Goal: Communication & Community: Answer question/provide support

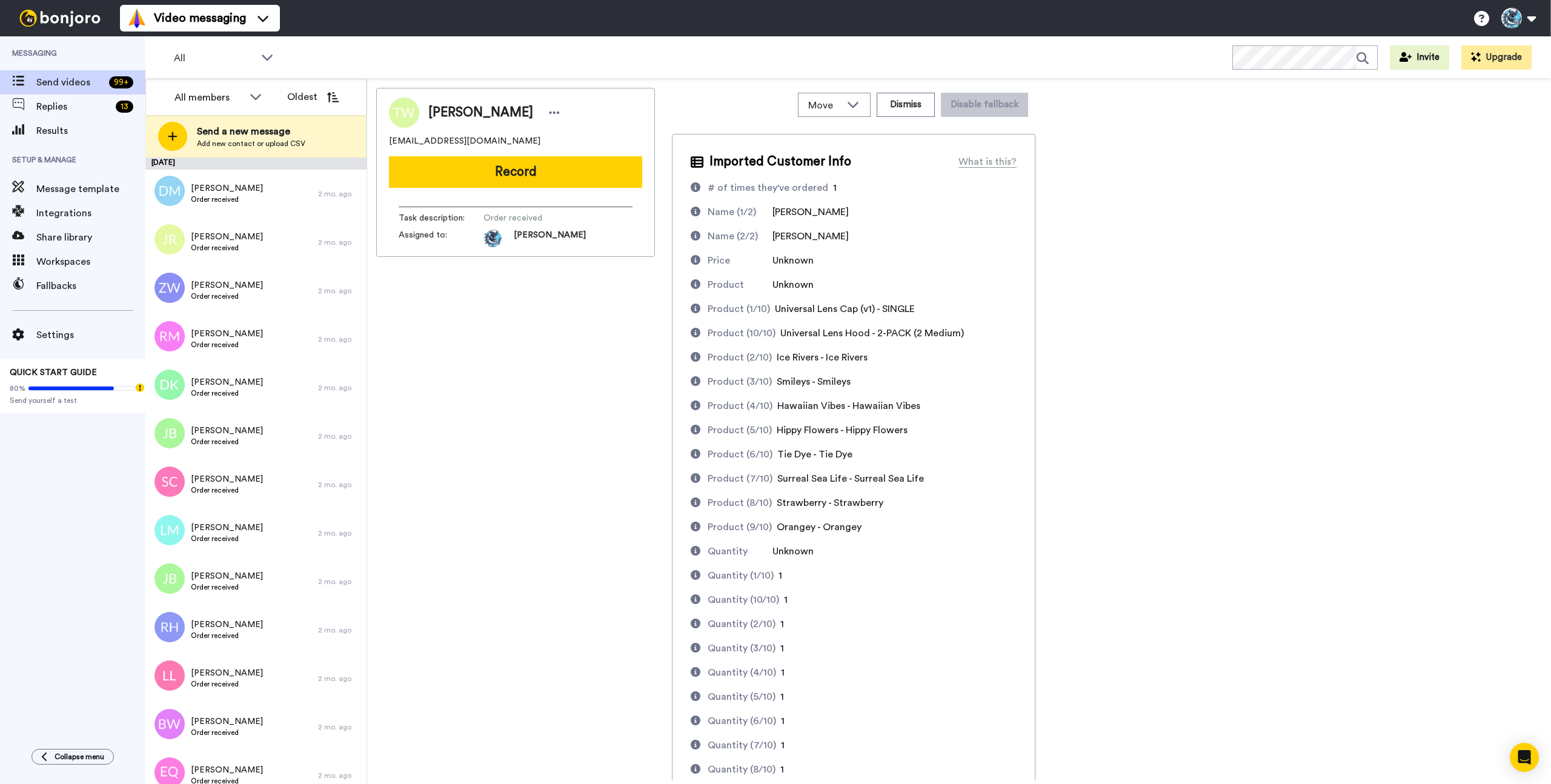
click at [525, 420] on div "Thomas Wirth twirthless@gmail.com Record Task description : Order received Assi…" at bounding box center [515, 433] width 278 height 692
click at [425, 349] on div "Thomas Wirth twirthless@gmail.com Record Task description : Order received Assi…" at bounding box center [515, 433] width 278 height 692
click at [275, 181] on div "Denni MacKay Order received" at bounding box center [231, 193] width 172 height 49
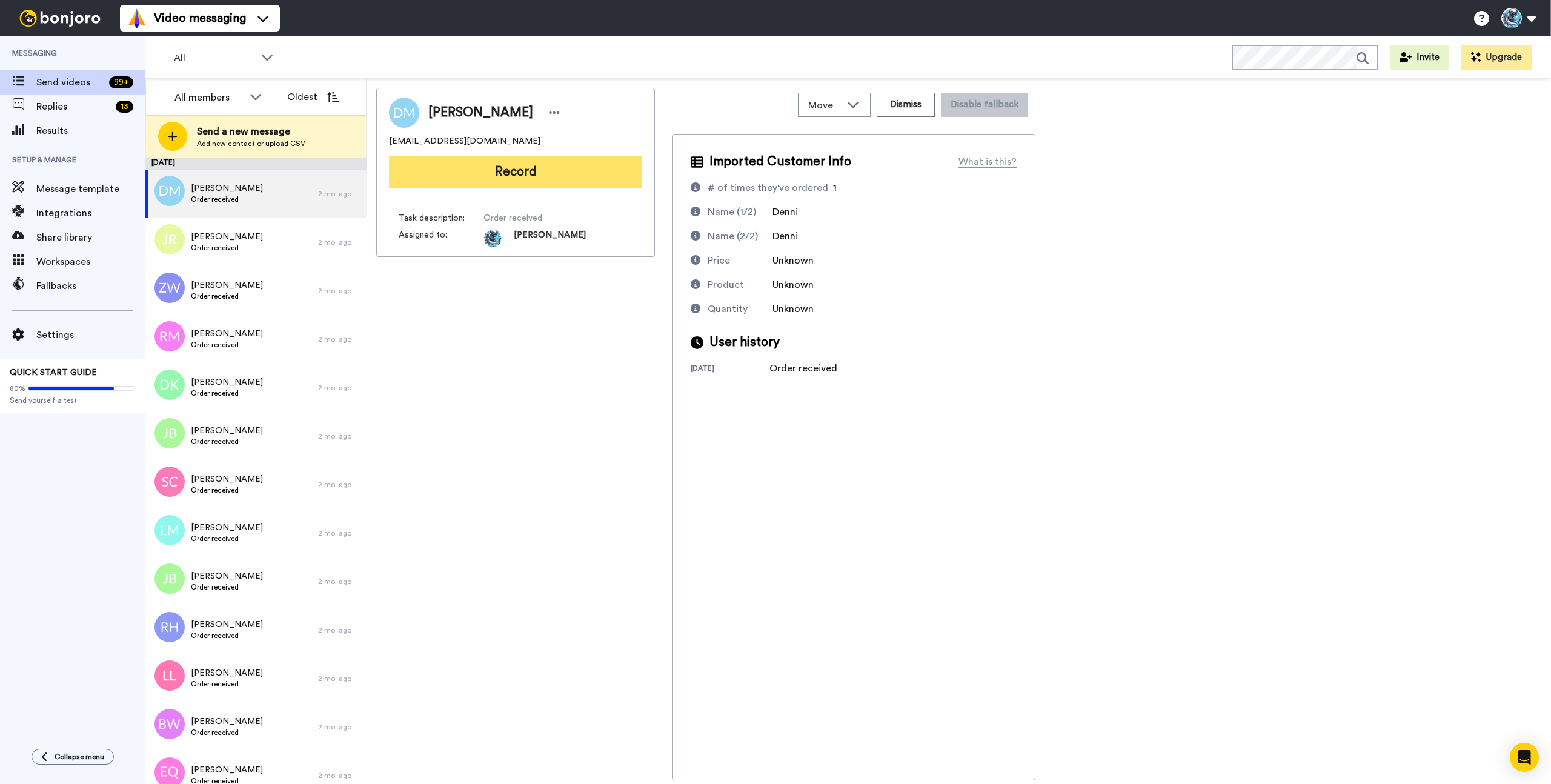
click at [521, 164] on button "Record" at bounding box center [515, 172] width 253 height 31
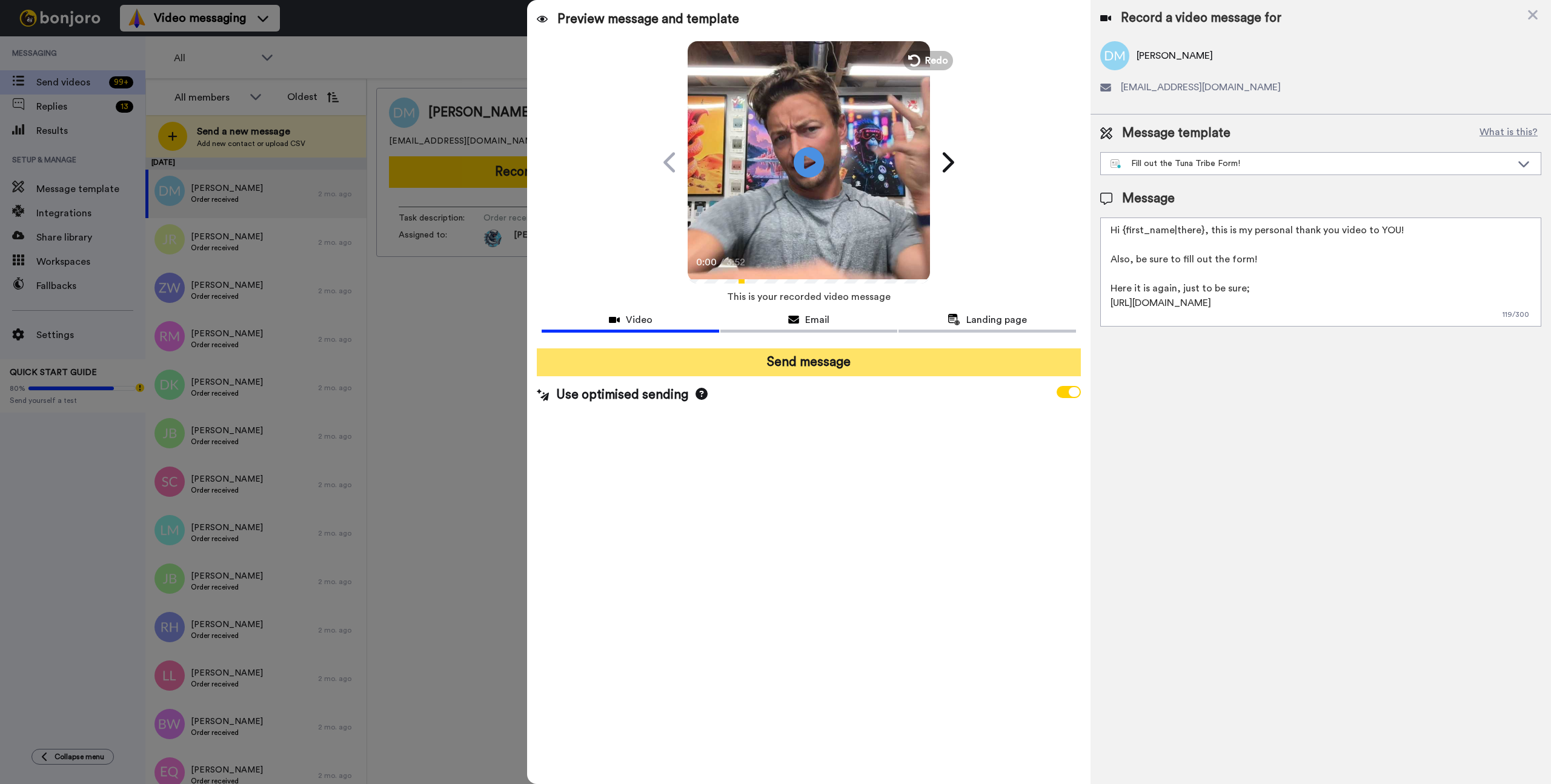
click at [816, 365] on button "Send message" at bounding box center [808, 362] width 544 height 28
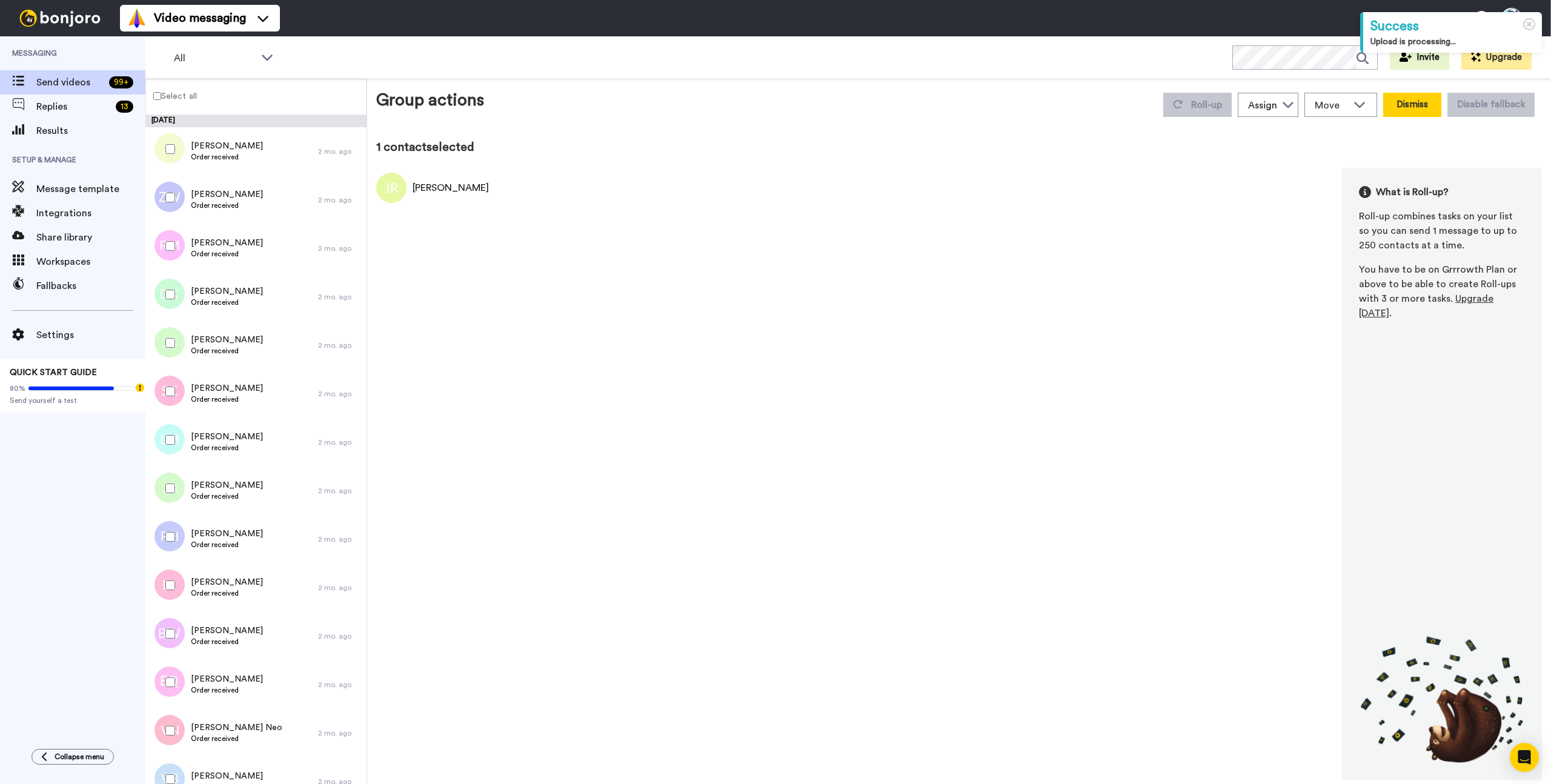
click at [1412, 101] on button "Dismiss" at bounding box center [1412, 105] width 58 height 24
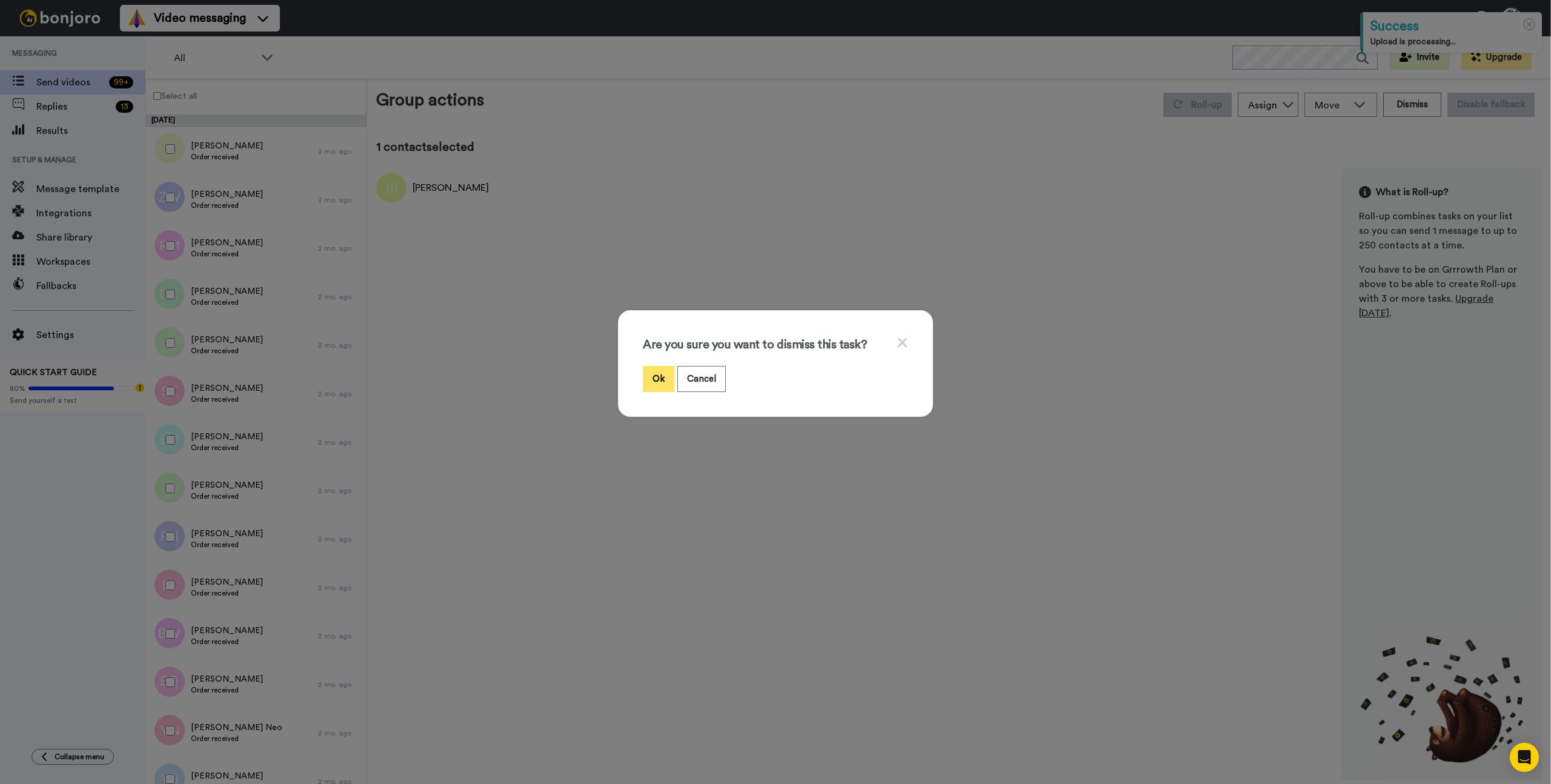
click at [660, 381] on button "Ok" at bounding box center [658, 379] width 31 height 26
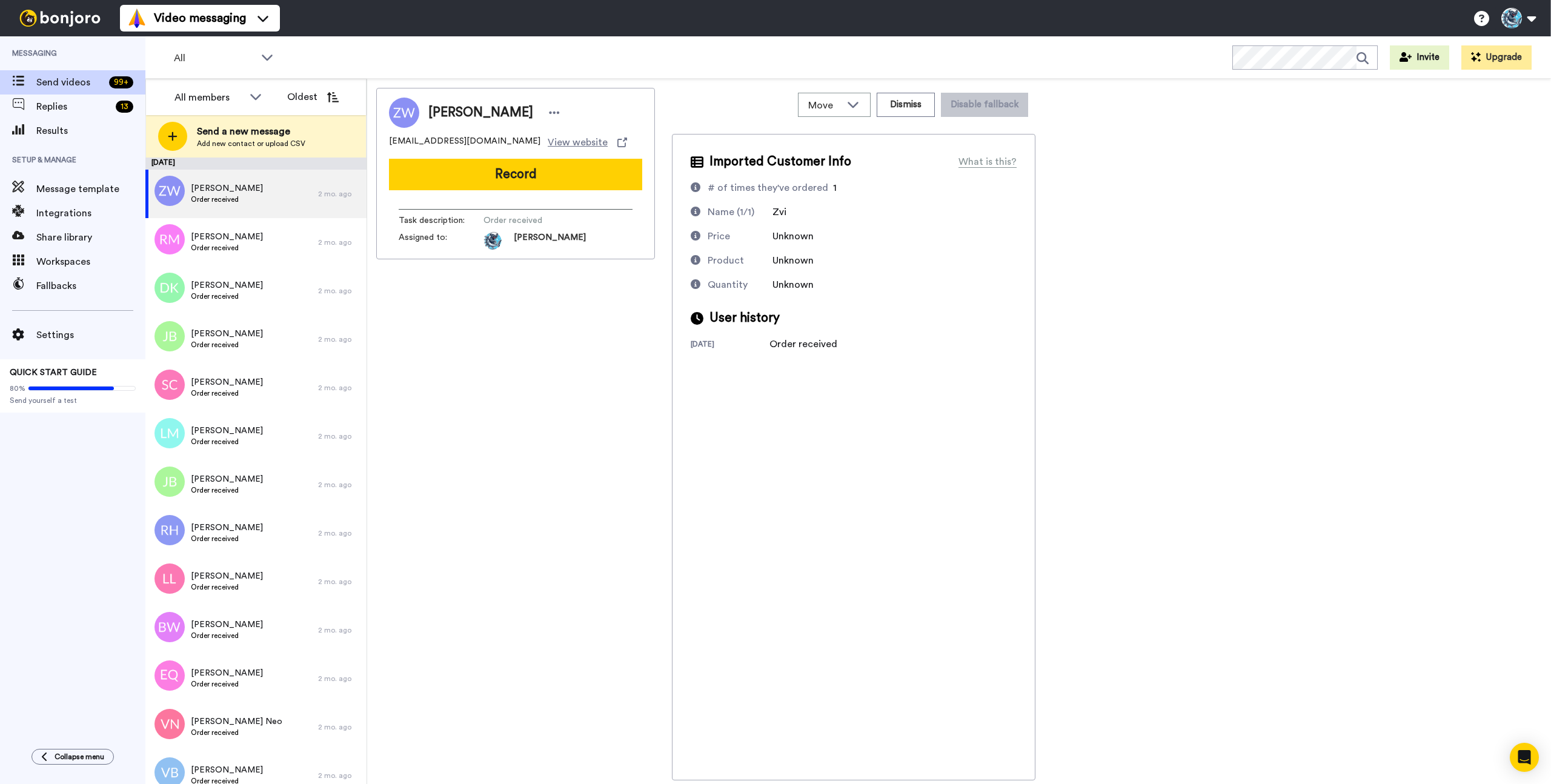
drag, startPoint x: 528, startPoint y: 420, endPoint x: 544, endPoint y: 420, distance: 16.0
click at [529, 420] on div "Zvi Weiss zviw@us.ibm.com View website Record Task description : Order received…" at bounding box center [515, 433] width 278 height 692
click at [532, 178] on button "Record" at bounding box center [515, 174] width 253 height 31
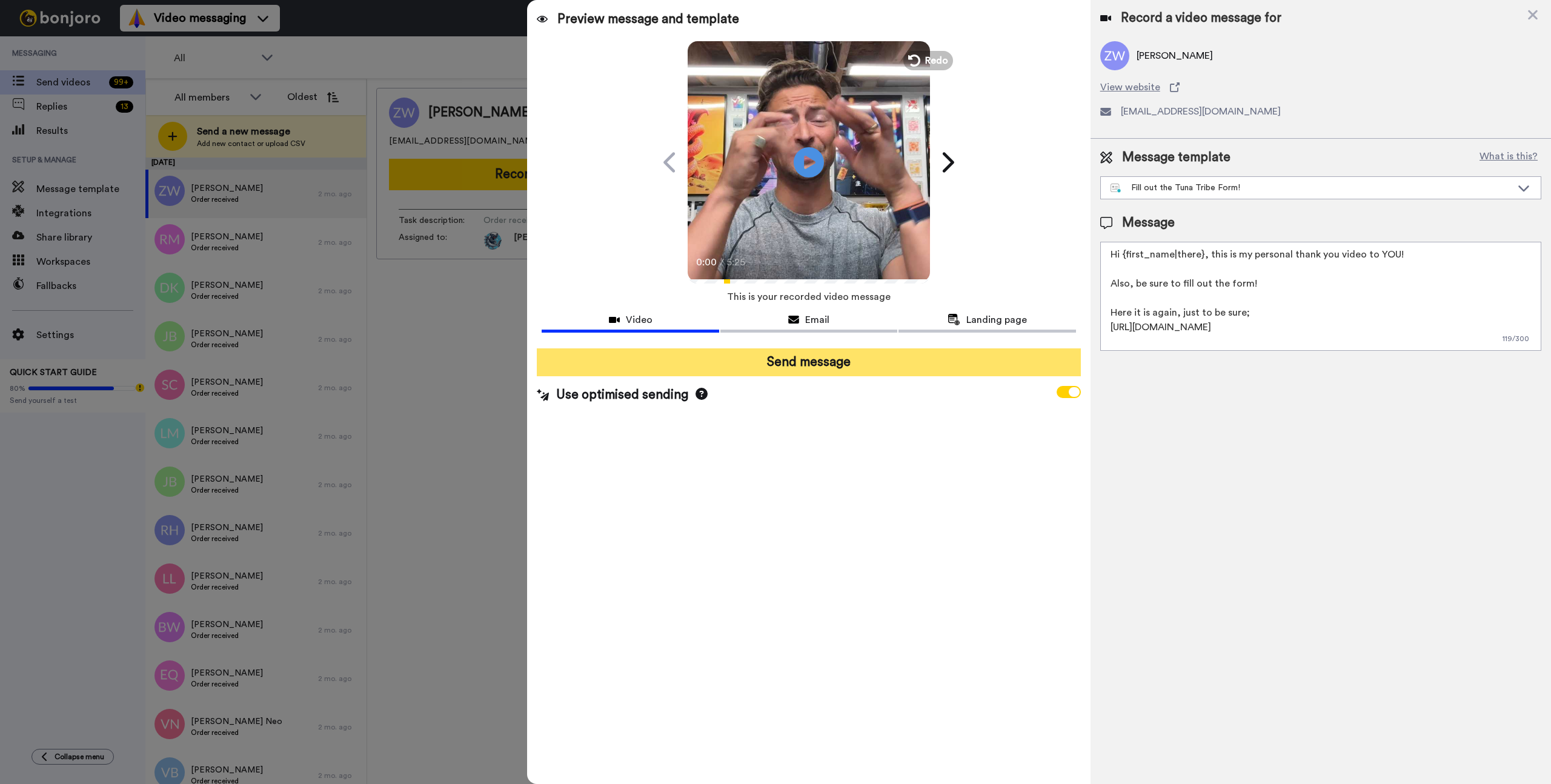
click at [817, 361] on button "Send message" at bounding box center [808, 362] width 544 height 28
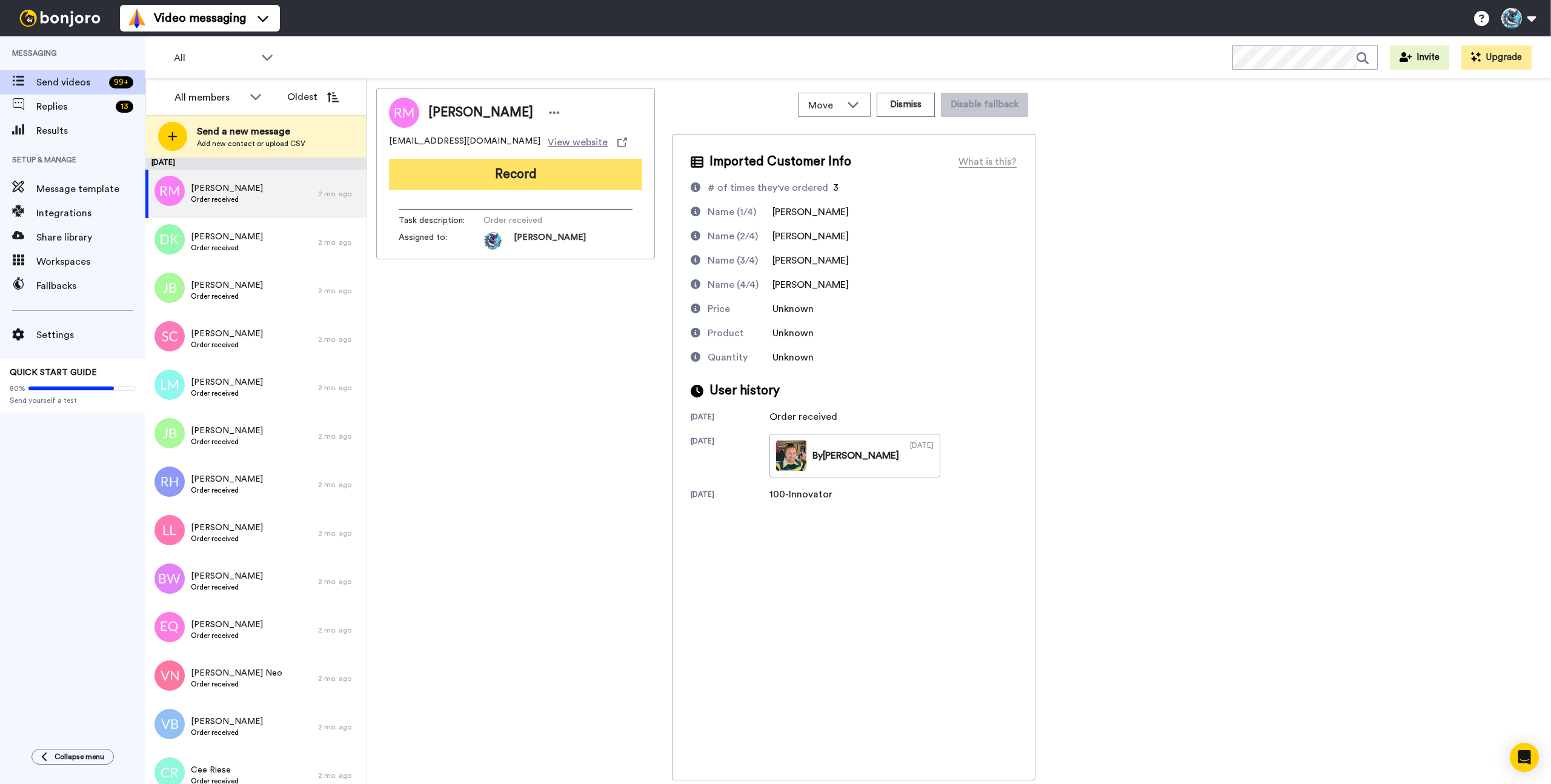
click at [494, 170] on button "Record" at bounding box center [515, 174] width 253 height 31
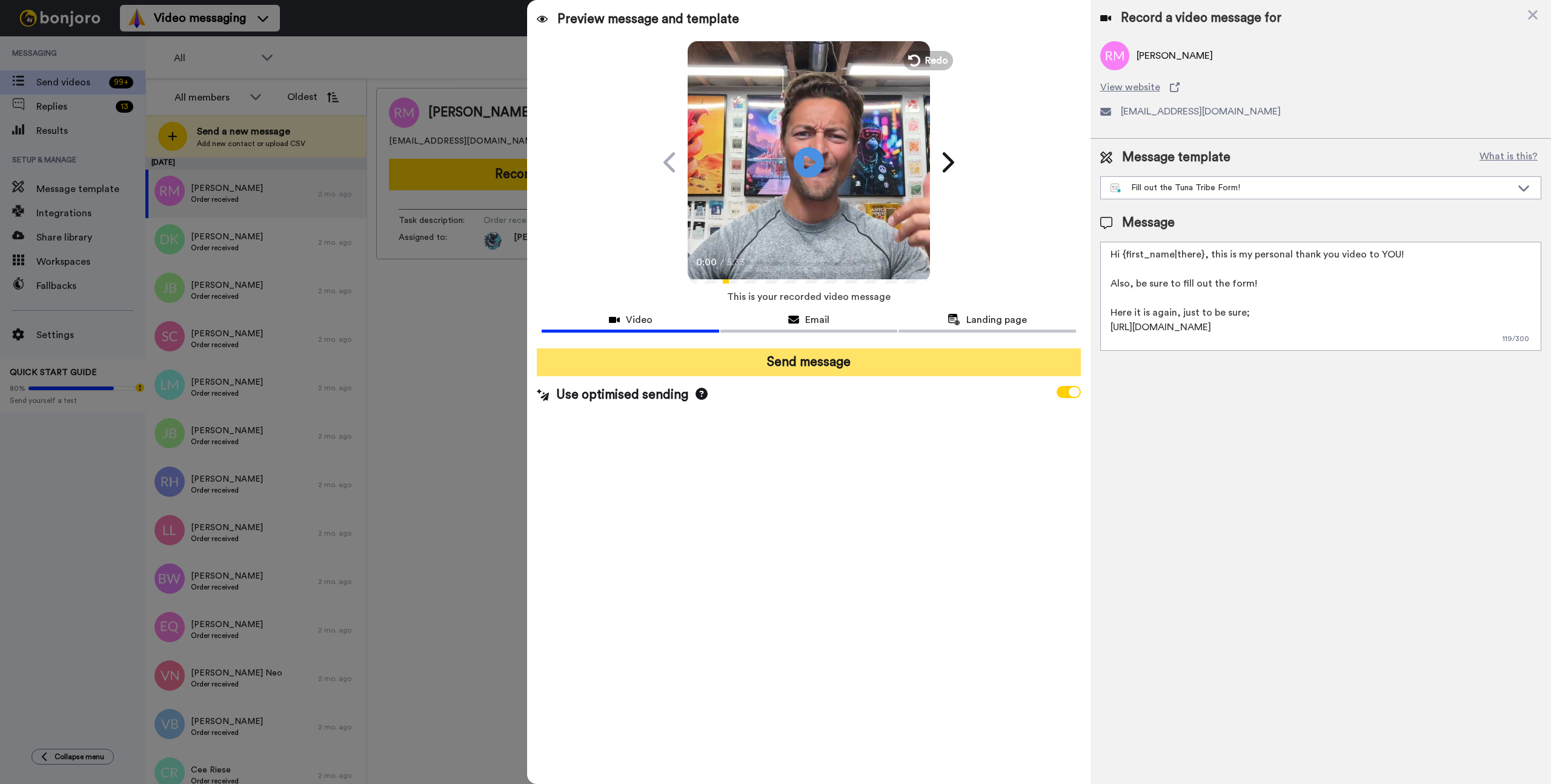
click at [807, 364] on button "Send message" at bounding box center [808, 362] width 544 height 28
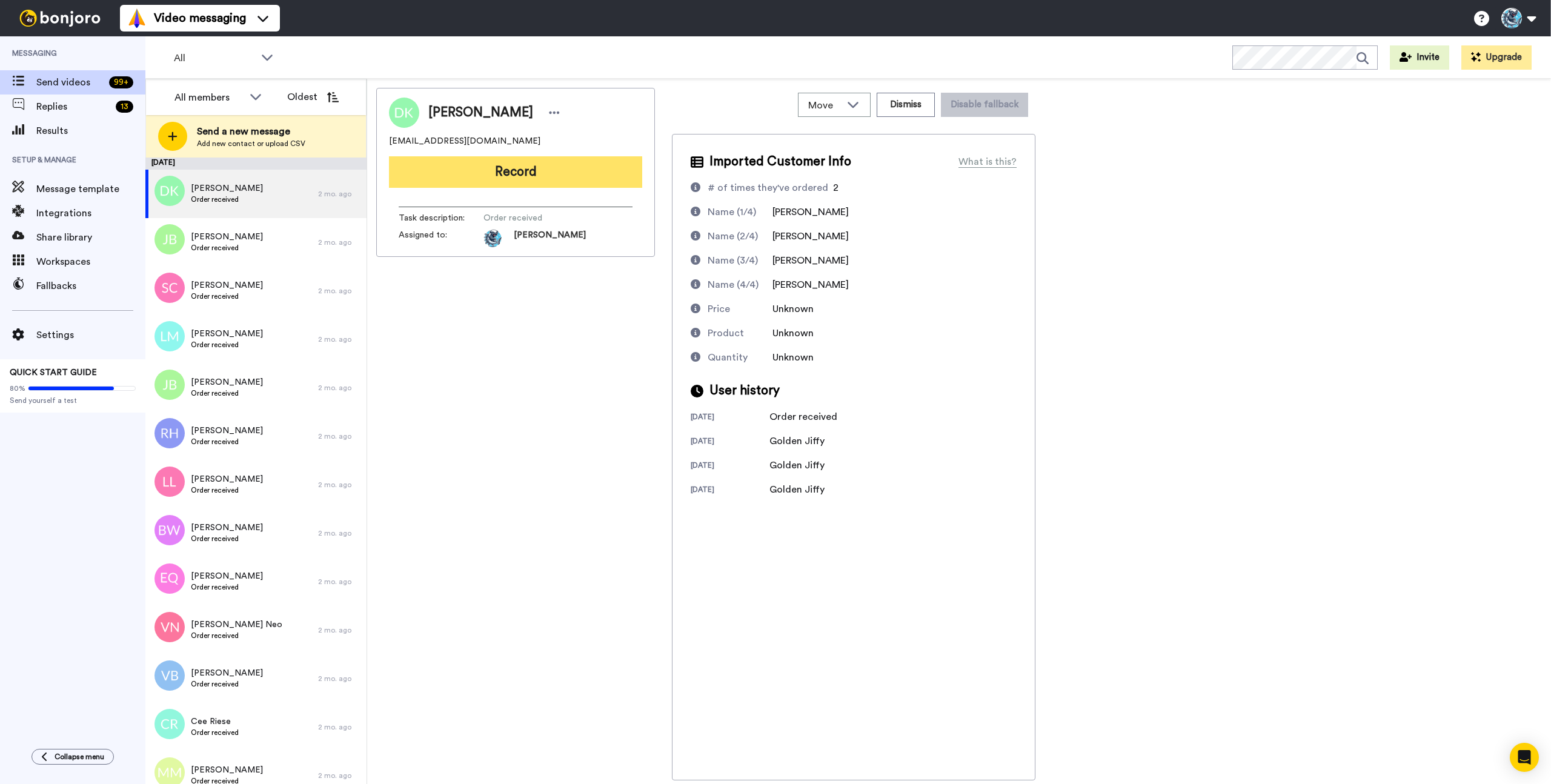
click at [544, 177] on button "Record" at bounding box center [515, 172] width 253 height 31
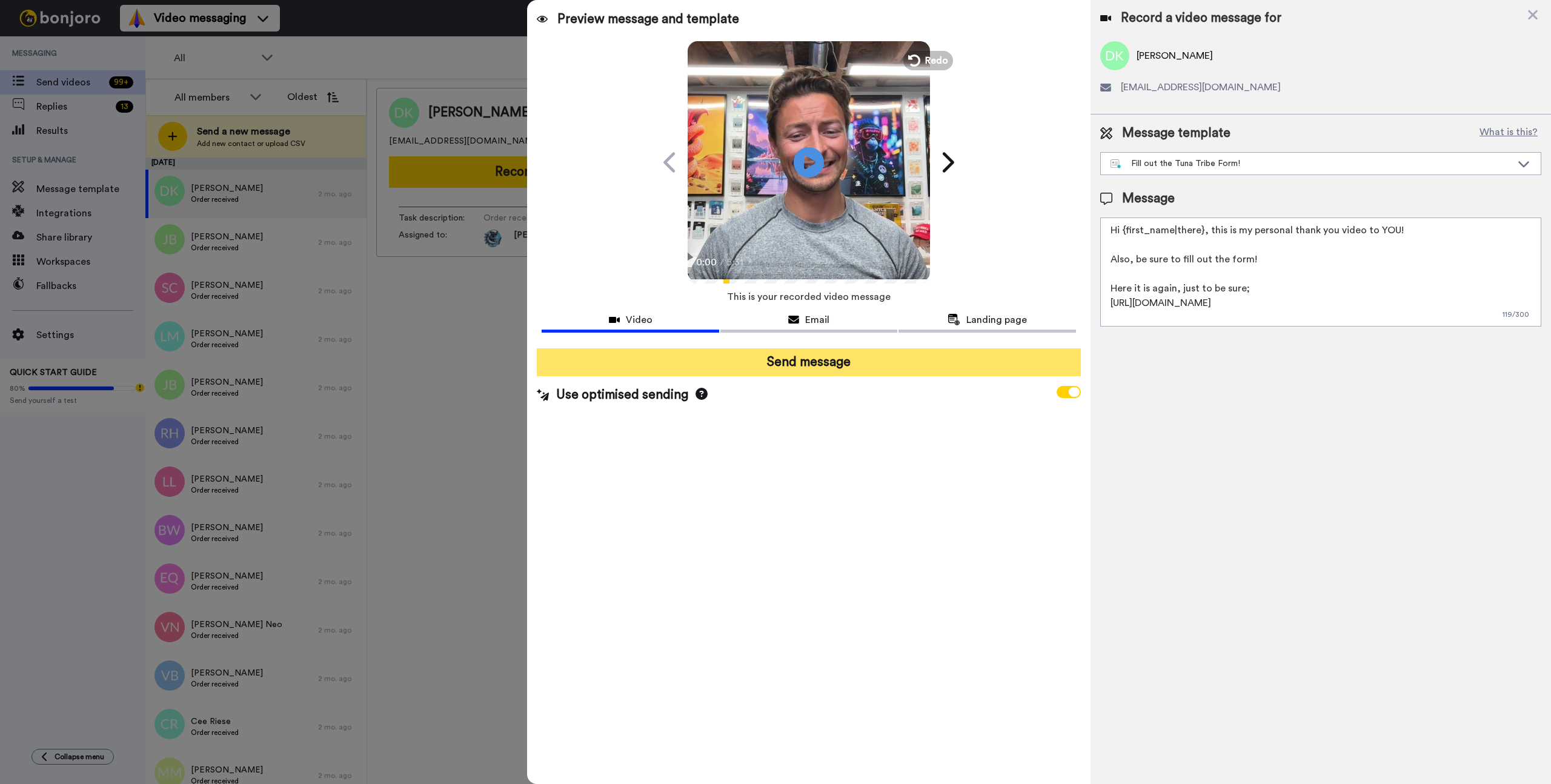
click at [772, 360] on button "Send message" at bounding box center [808, 362] width 544 height 28
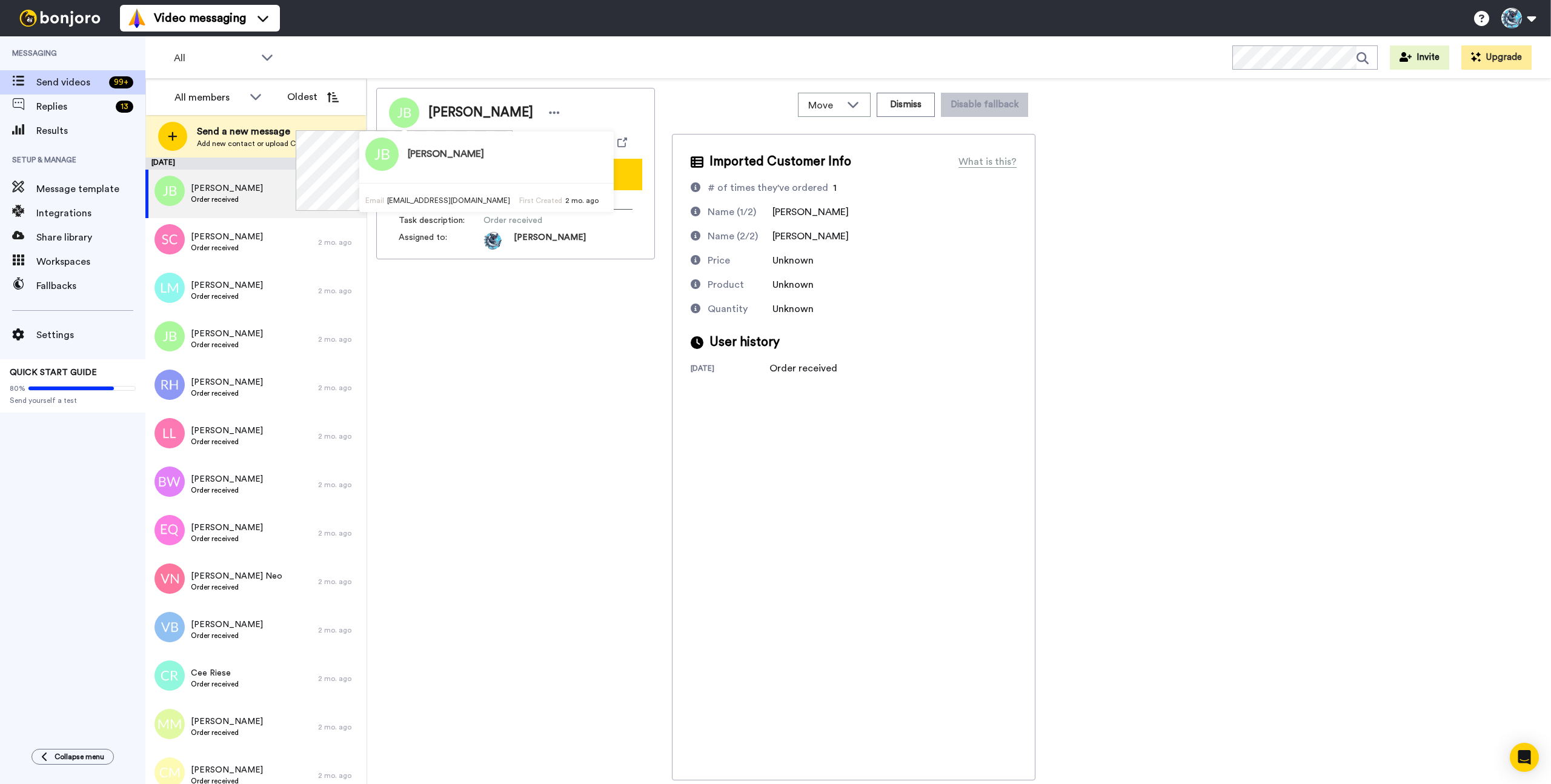
click at [535, 180] on div "Josiah Bishop Email oceans.pints31@icloud.com First Created 2 mo. ago" at bounding box center [487, 171] width 254 height 80
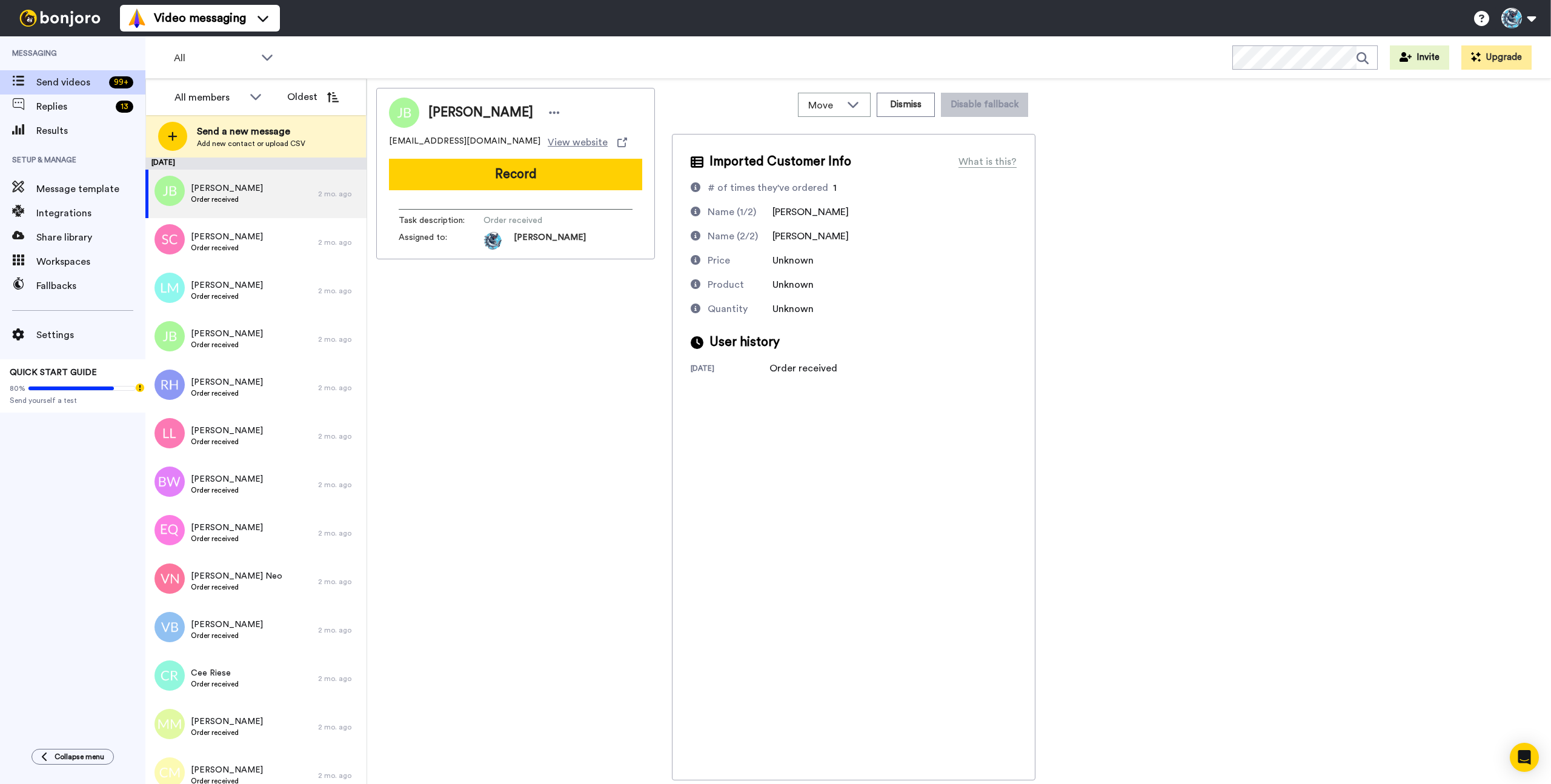
click at [620, 118] on div "[PERSON_NAME]" at bounding box center [515, 112] width 253 height 30
click at [577, 164] on button "Record" at bounding box center [515, 174] width 253 height 31
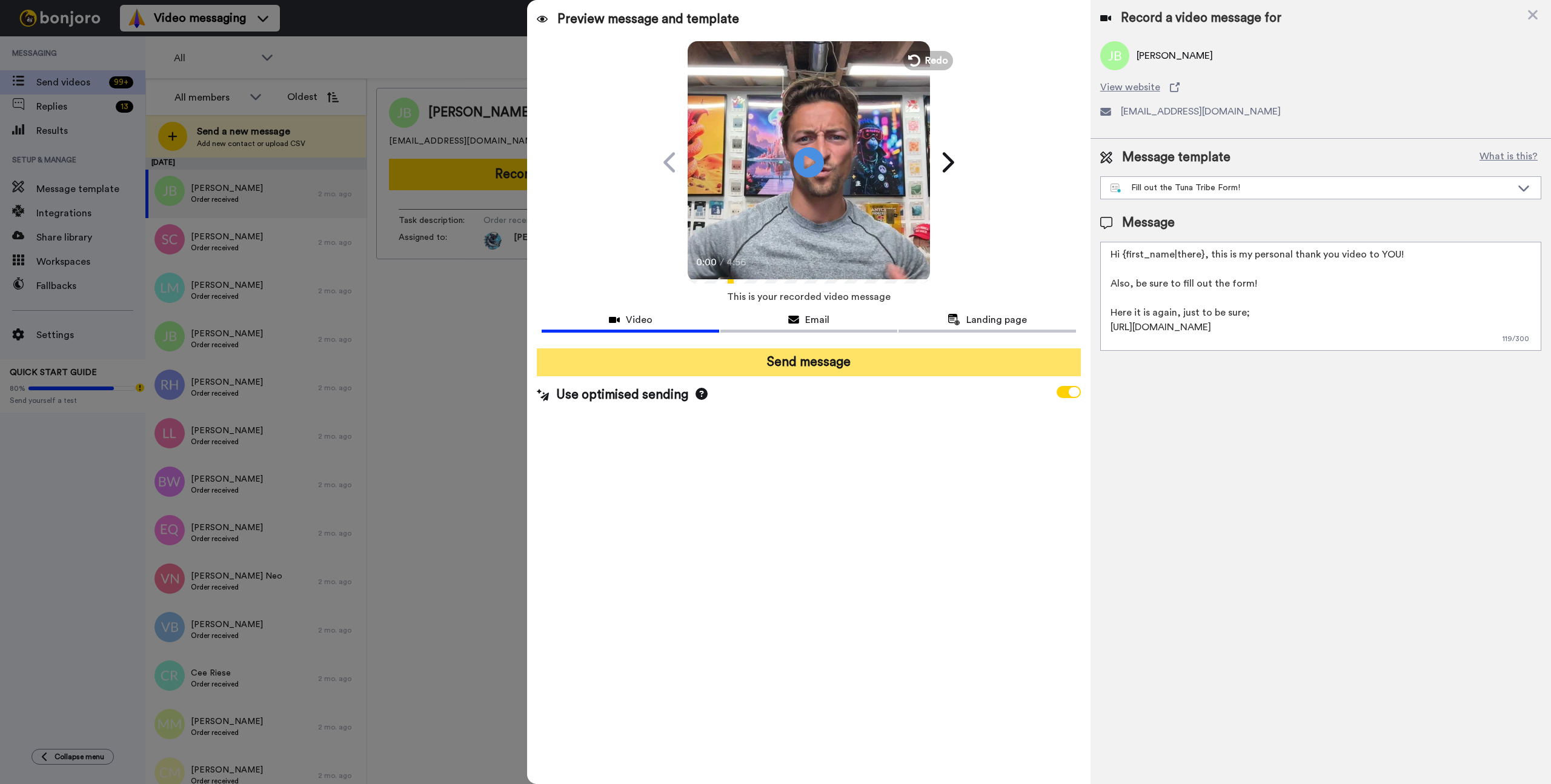
click at [817, 366] on button "Send message" at bounding box center [808, 362] width 544 height 28
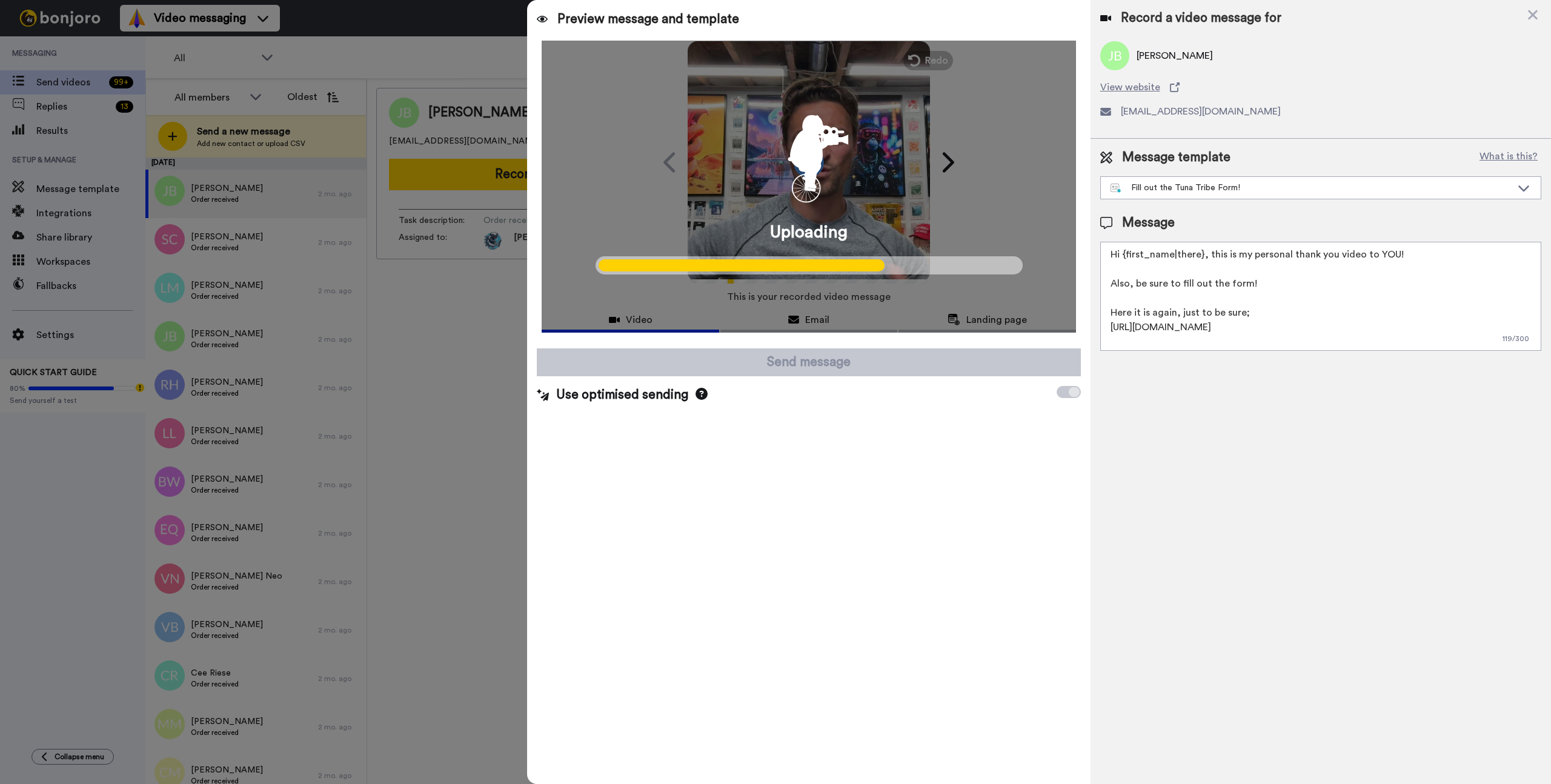
click at [450, 337] on div at bounding box center [775, 392] width 1551 height 784
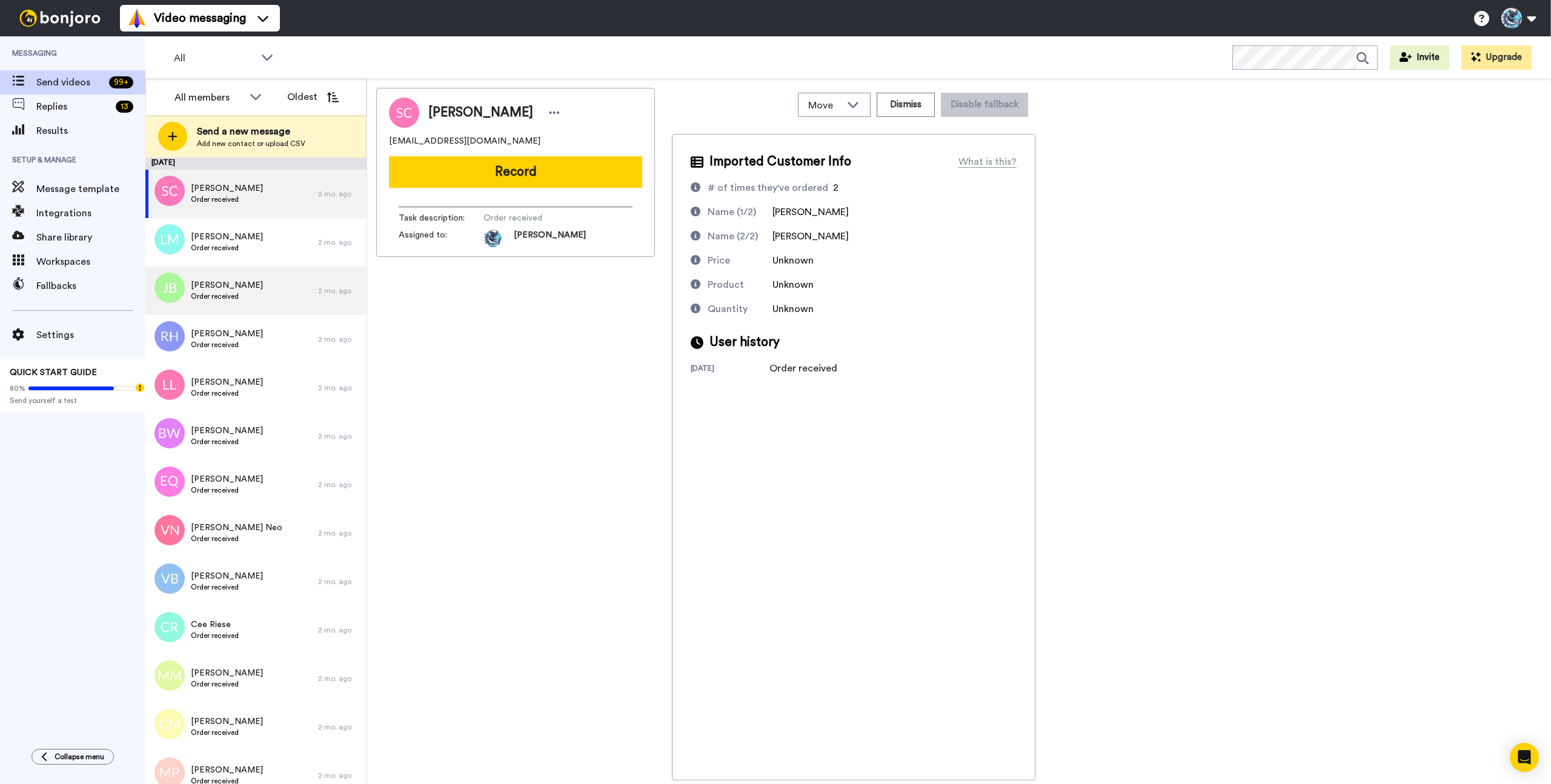
drag, startPoint x: 478, startPoint y: 428, endPoint x: 241, endPoint y: 280, distance: 279.4
click at [473, 421] on div "[PERSON_NAME] [EMAIL_ADDRESS][DOMAIN_NAME] Record Task description : Order rece…" at bounding box center [515, 433] width 278 height 692
click at [234, 241] on span "[PERSON_NAME]" at bounding box center [227, 236] width 72 height 12
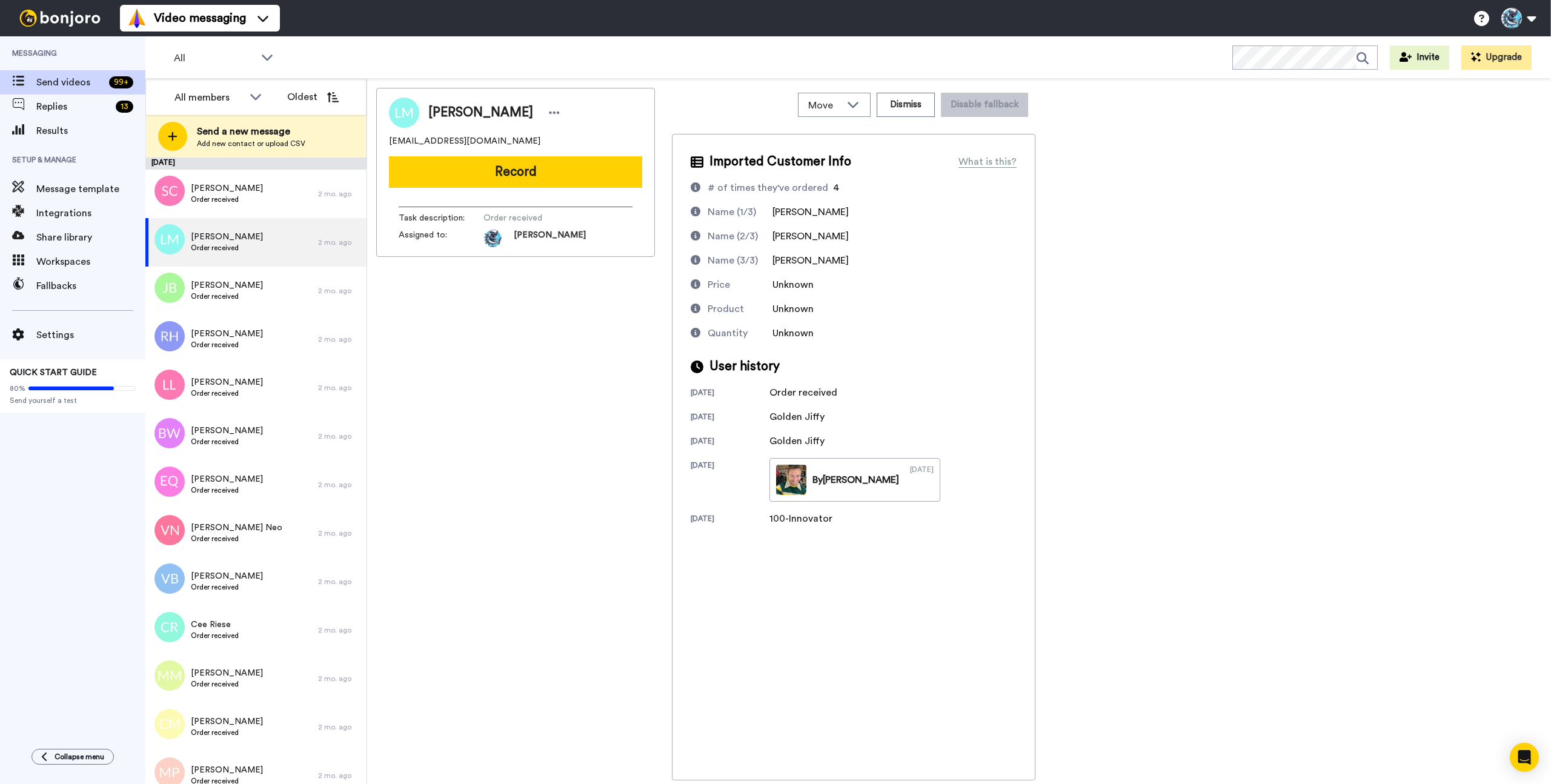
click at [504, 374] on div "[PERSON_NAME] [EMAIL_ADDRESS][DOMAIN_NAME] Record Task description : Order rece…" at bounding box center [515, 433] width 278 height 692
click at [529, 171] on button "Record" at bounding box center [515, 172] width 253 height 31
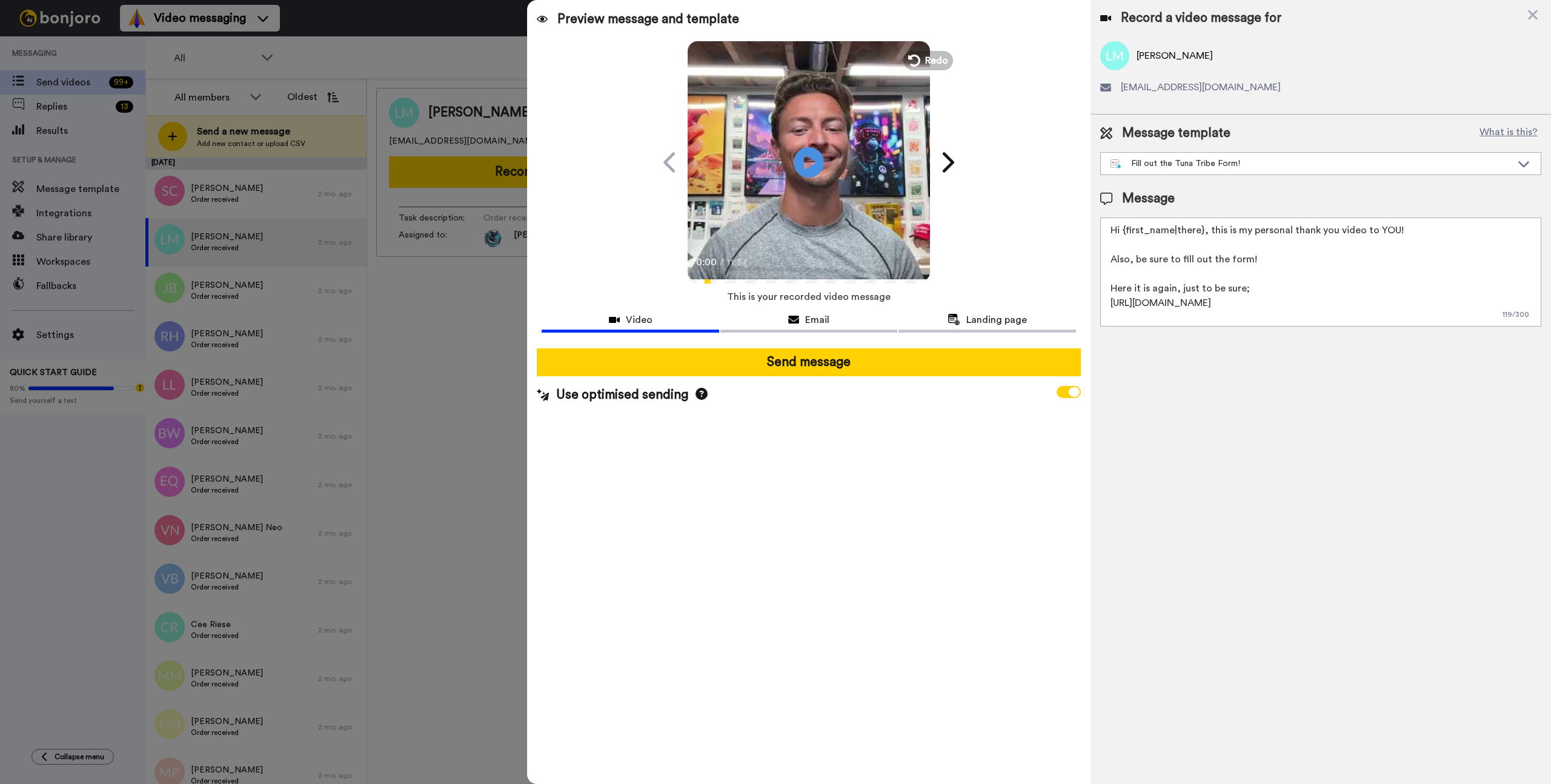
drag, startPoint x: 933, startPoint y: 415, endPoint x: 840, endPoint y: 376, distance: 100.8
click at [931, 415] on div "Preview message and template Play/Pause 0:00 / 11:37 A special video message fo…" at bounding box center [808, 392] width 563 height 784
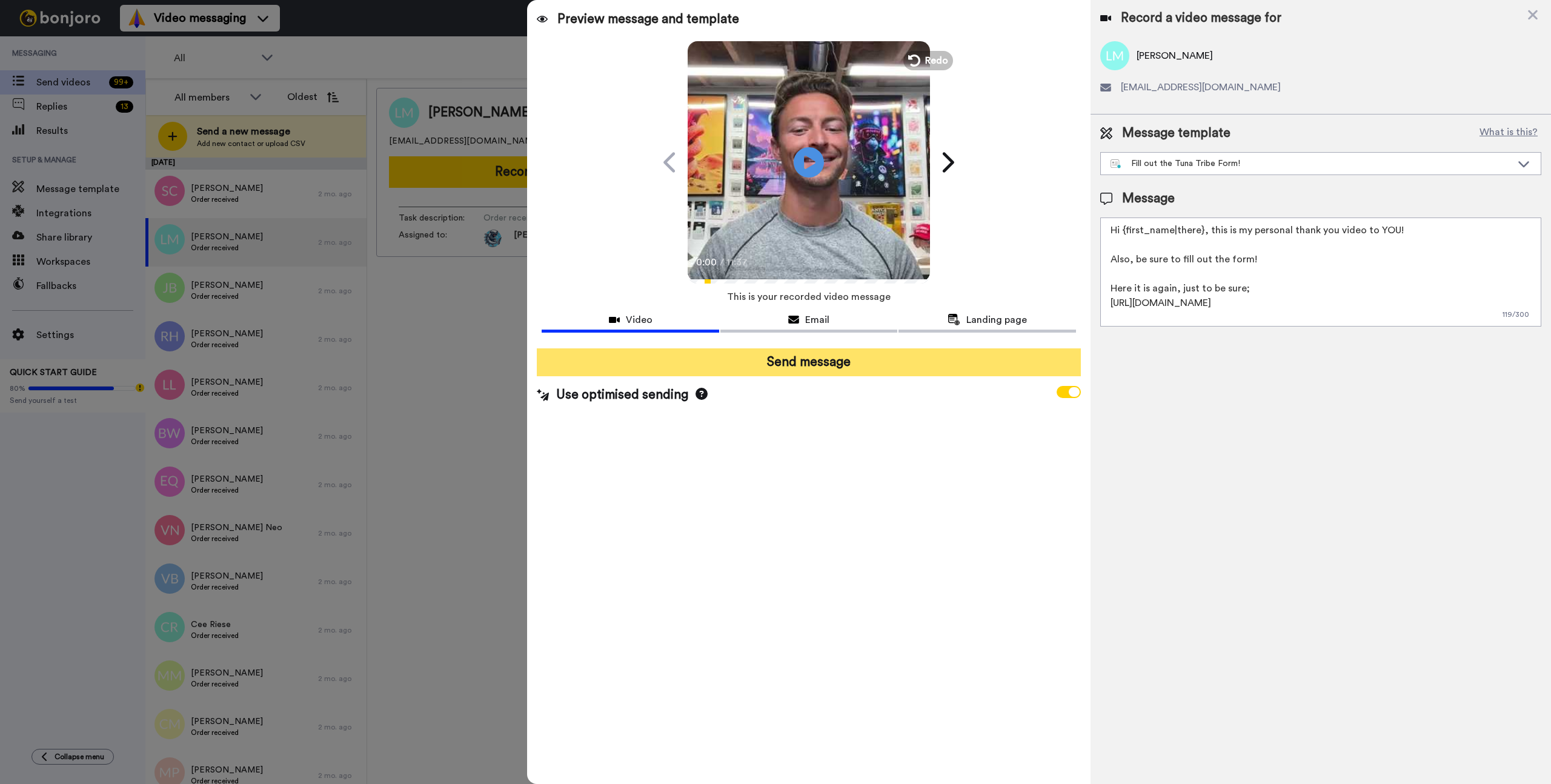
click at [853, 357] on button "Send message" at bounding box center [808, 362] width 544 height 28
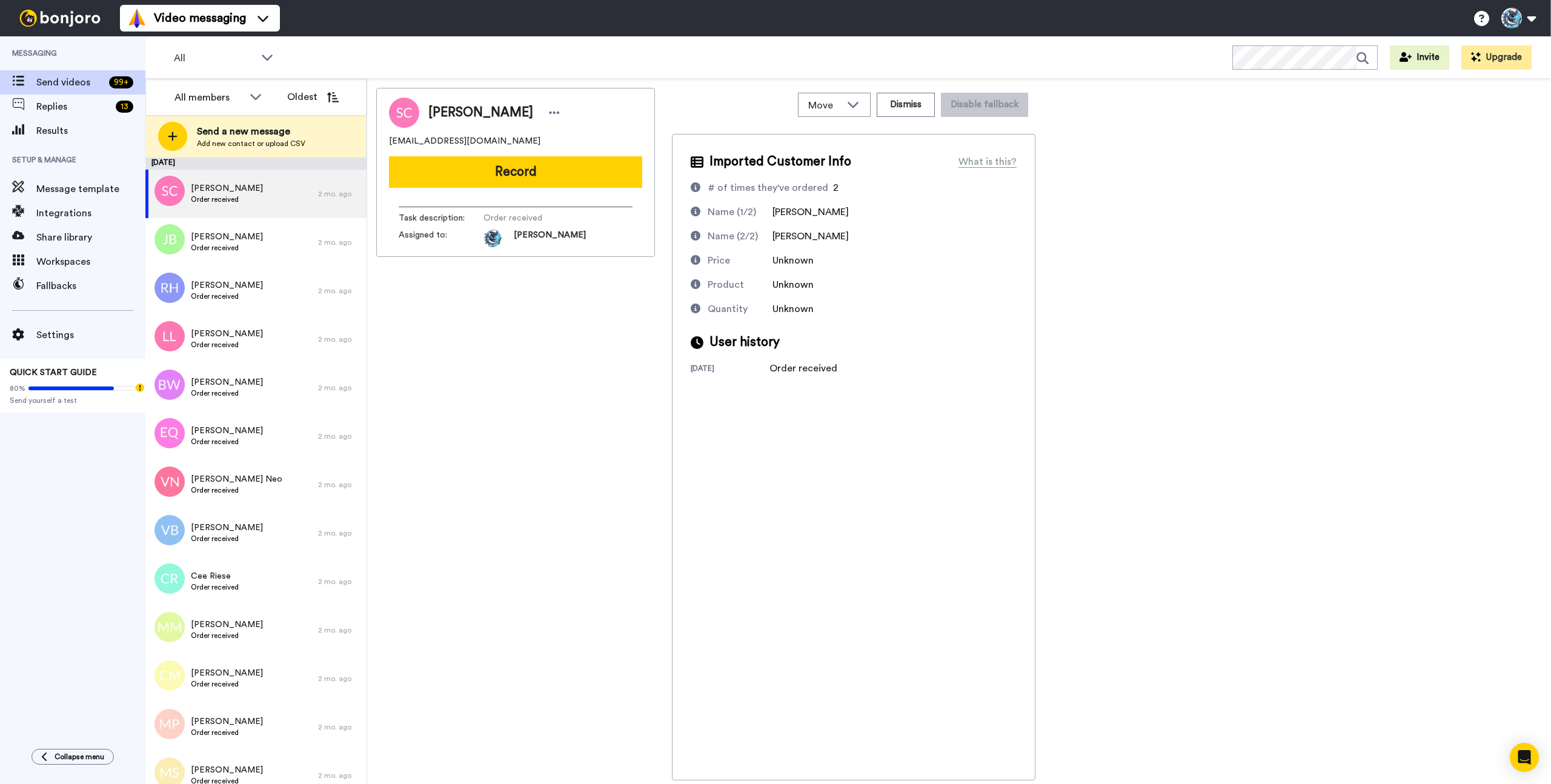
click at [573, 376] on div "Stanley Crair sbcrair@yahoo.com Record Task description : Order received Assign…" at bounding box center [515, 433] width 278 height 692
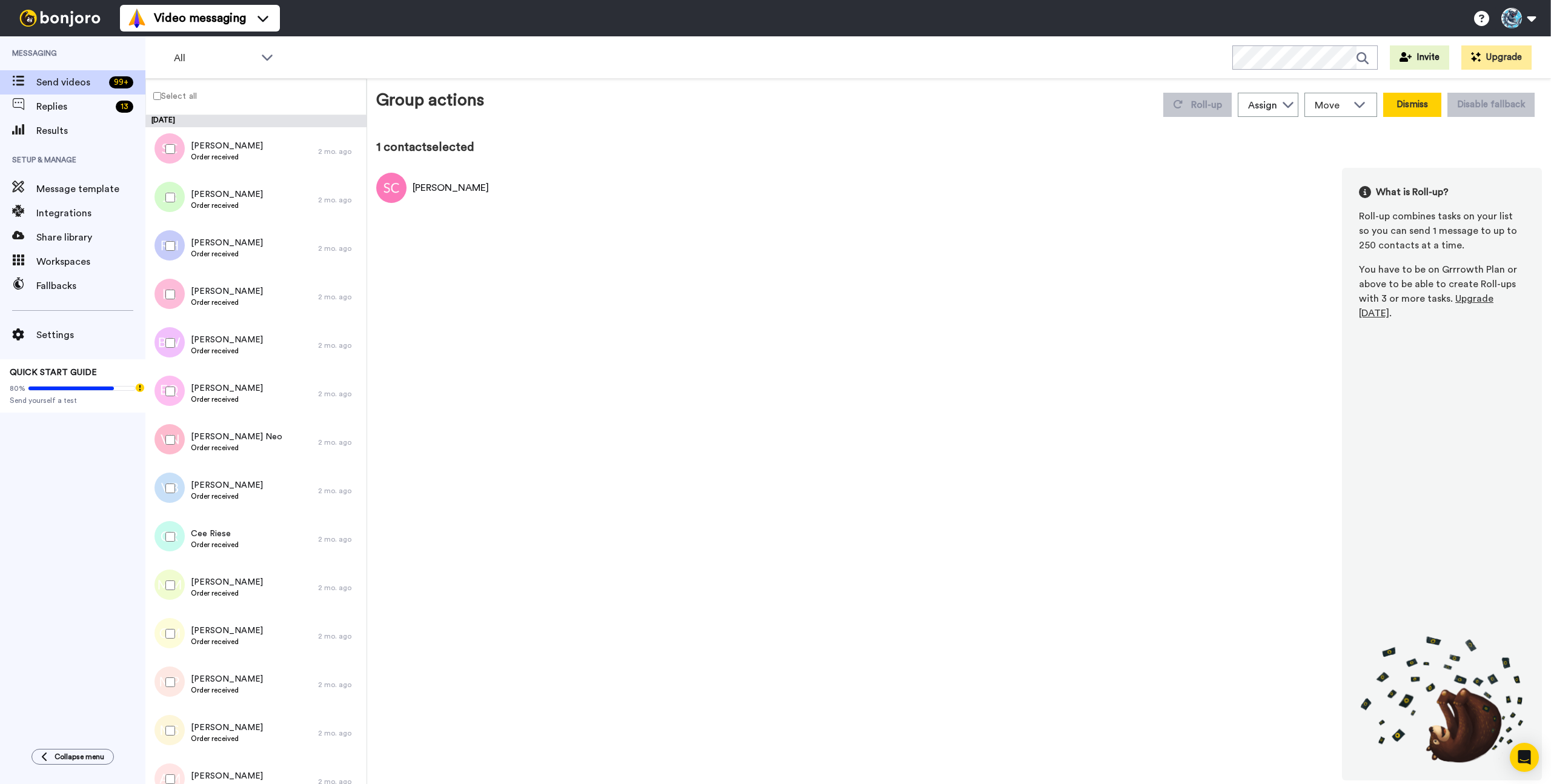
click at [1416, 105] on button "Dismiss" at bounding box center [1412, 105] width 58 height 24
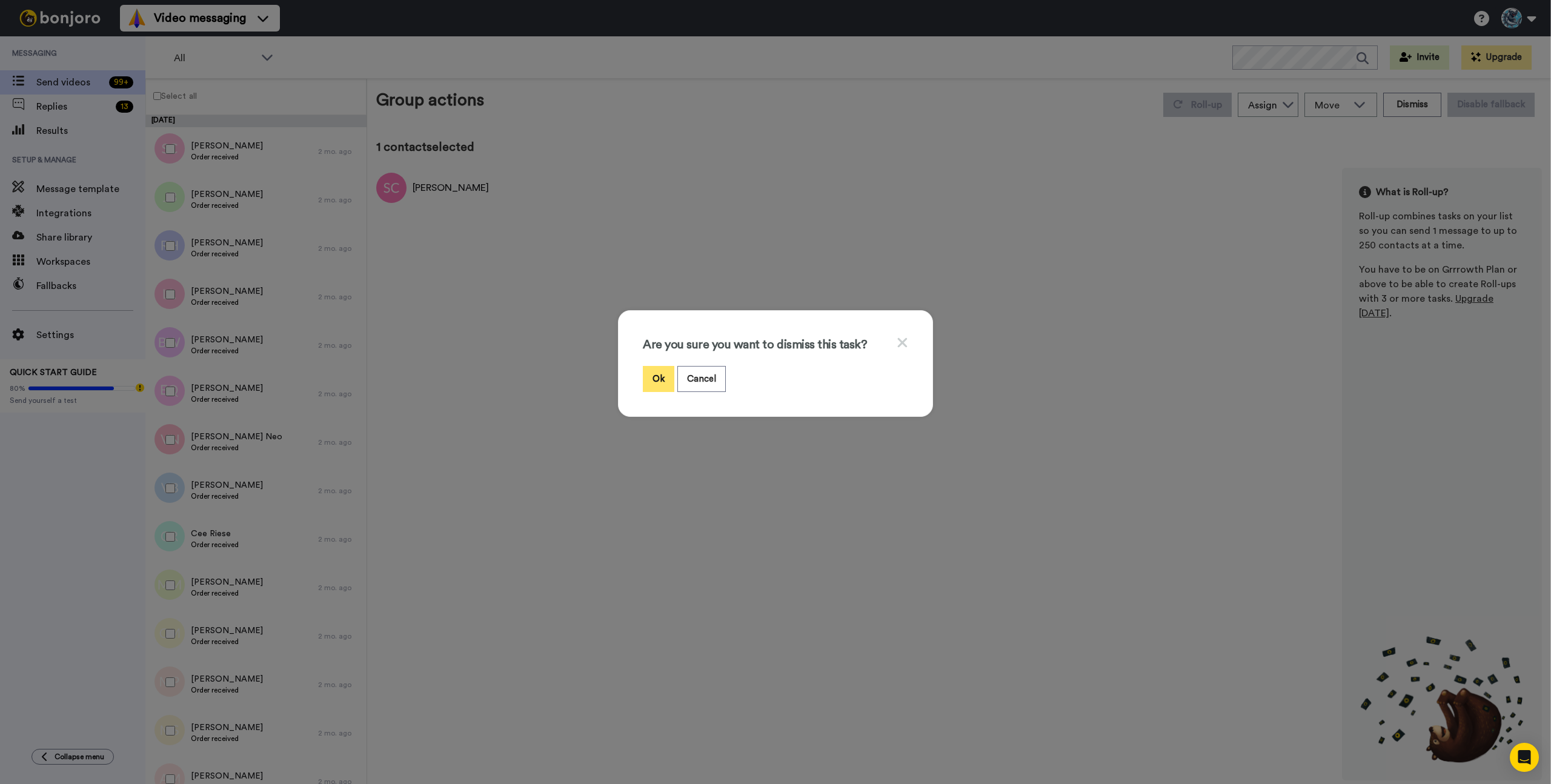
click at [653, 371] on button "Ok" at bounding box center [658, 379] width 31 height 26
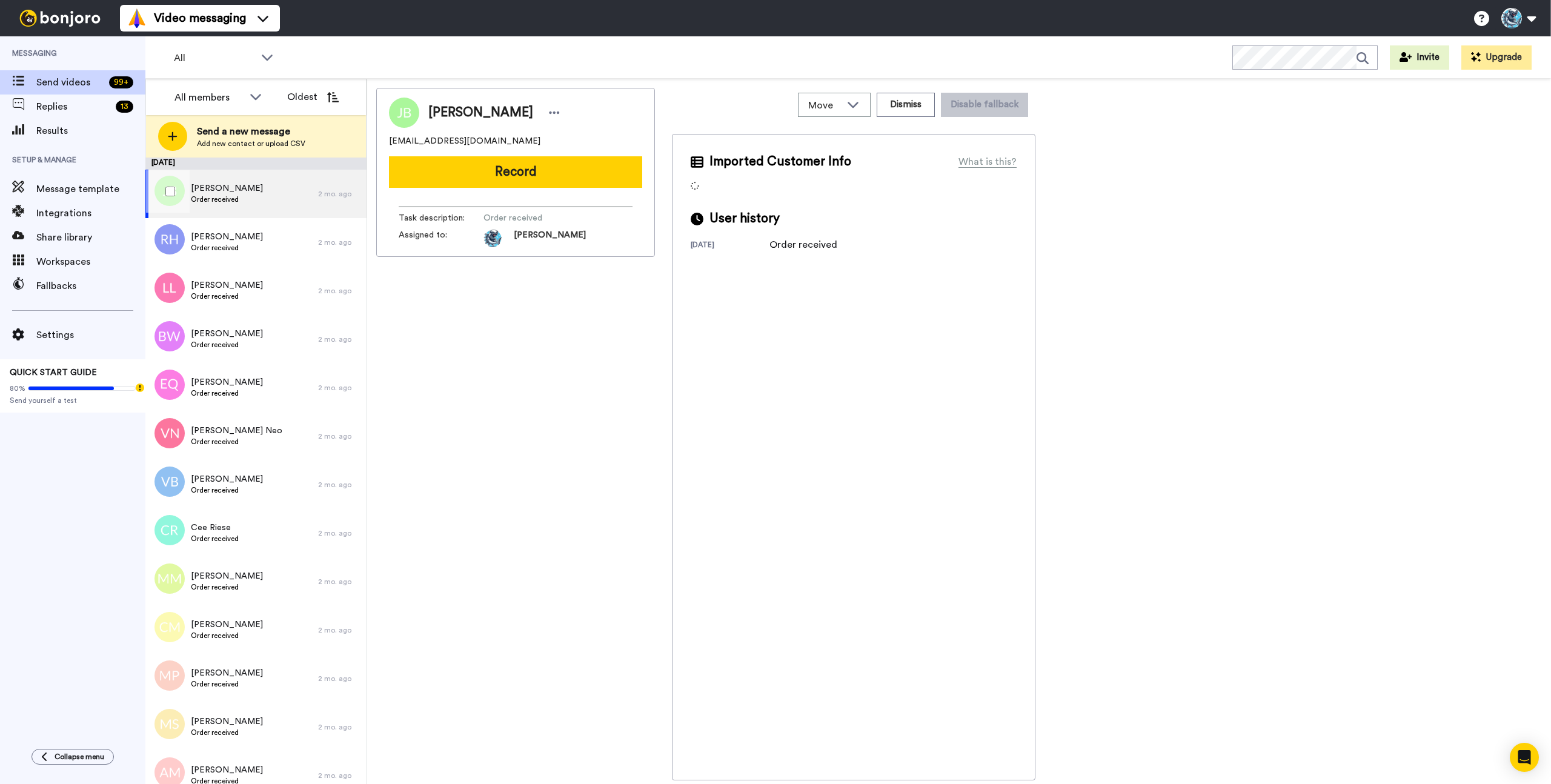
click at [277, 197] on div "Jaime Bengston Order received" at bounding box center [231, 193] width 172 height 49
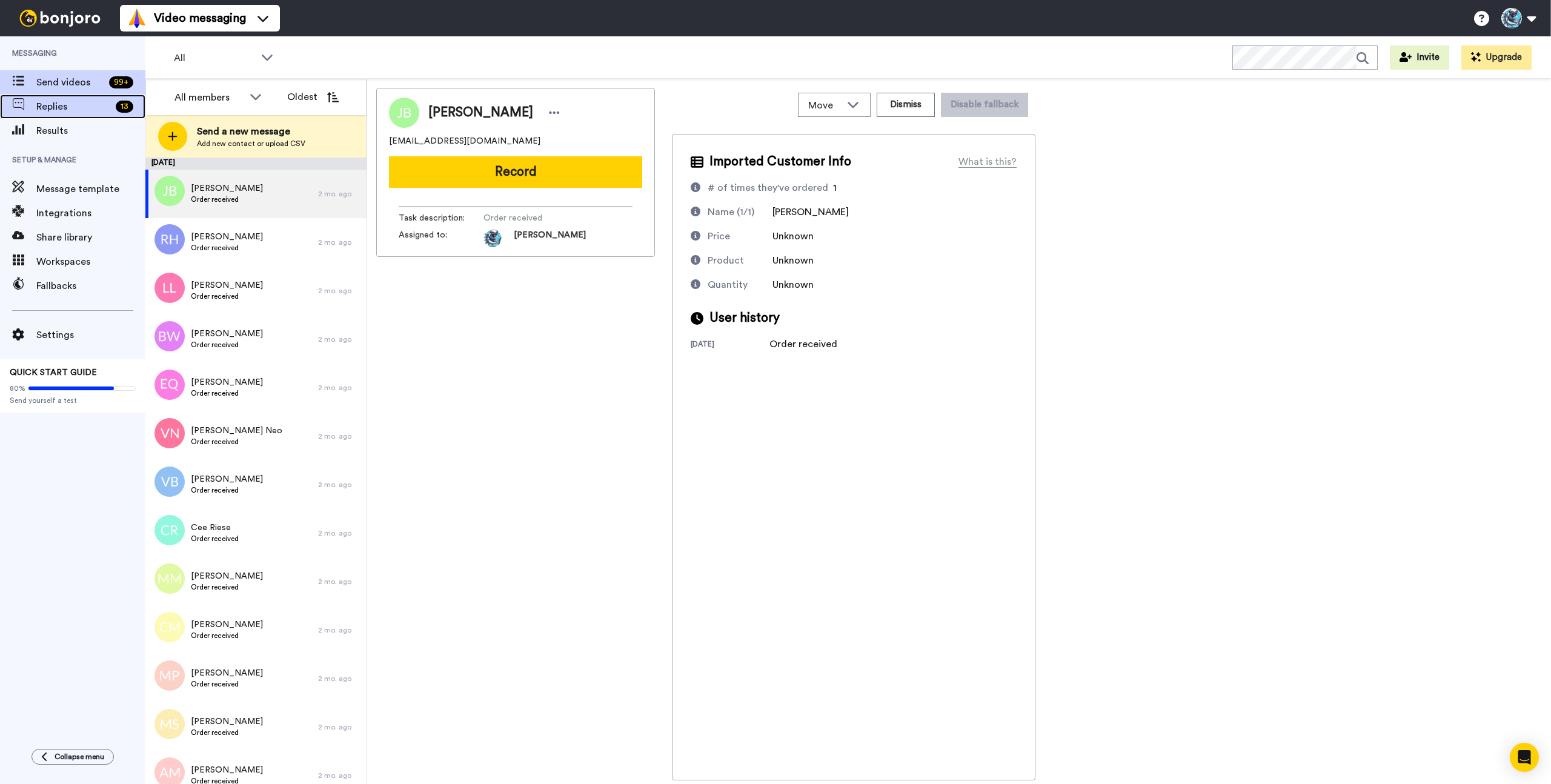
click at [97, 109] on span "Replies" at bounding box center [73, 107] width 75 height 15
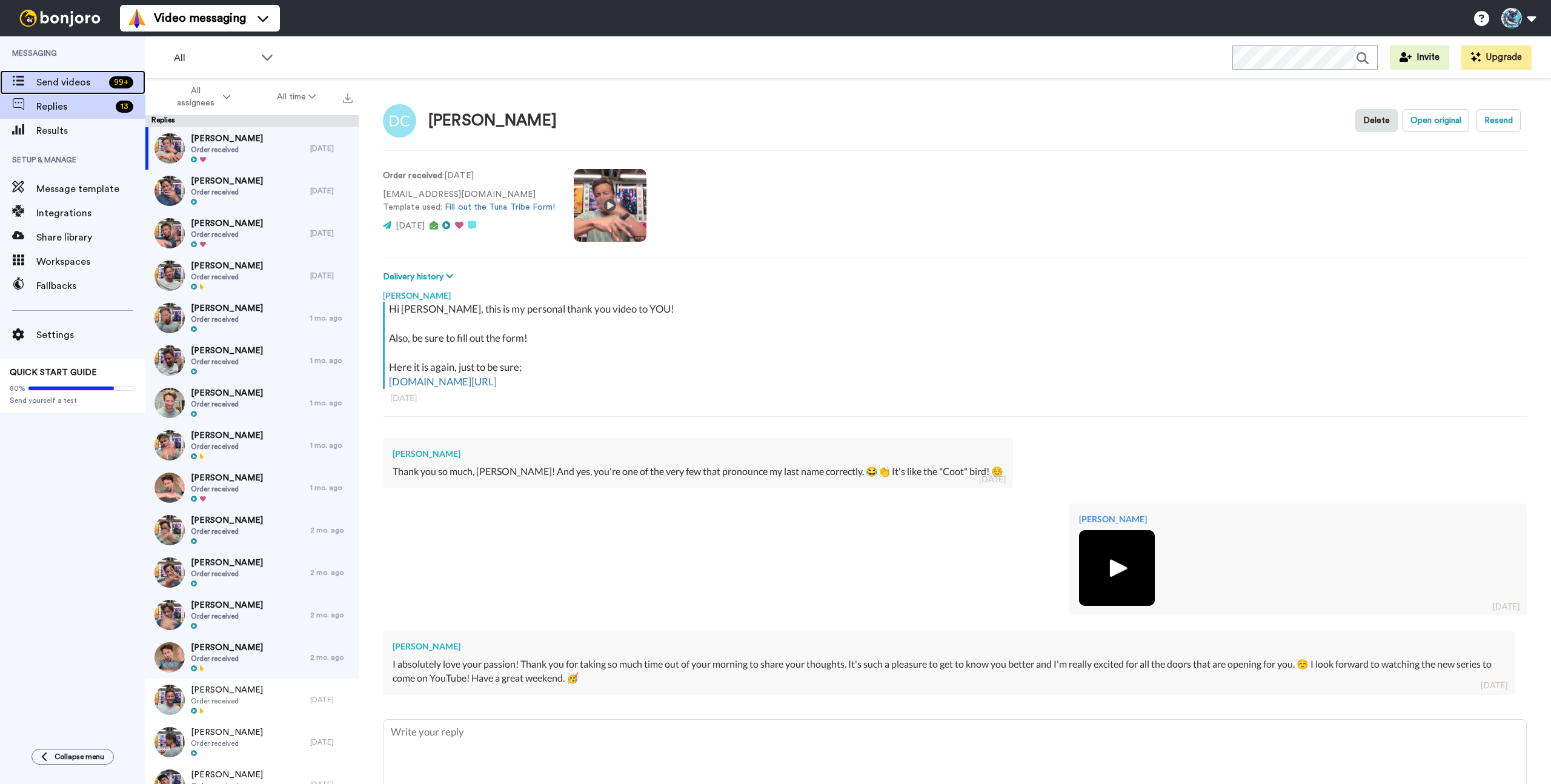
click at [73, 88] on span "Send videos" at bounding box center [70, 83] width 68 height 15
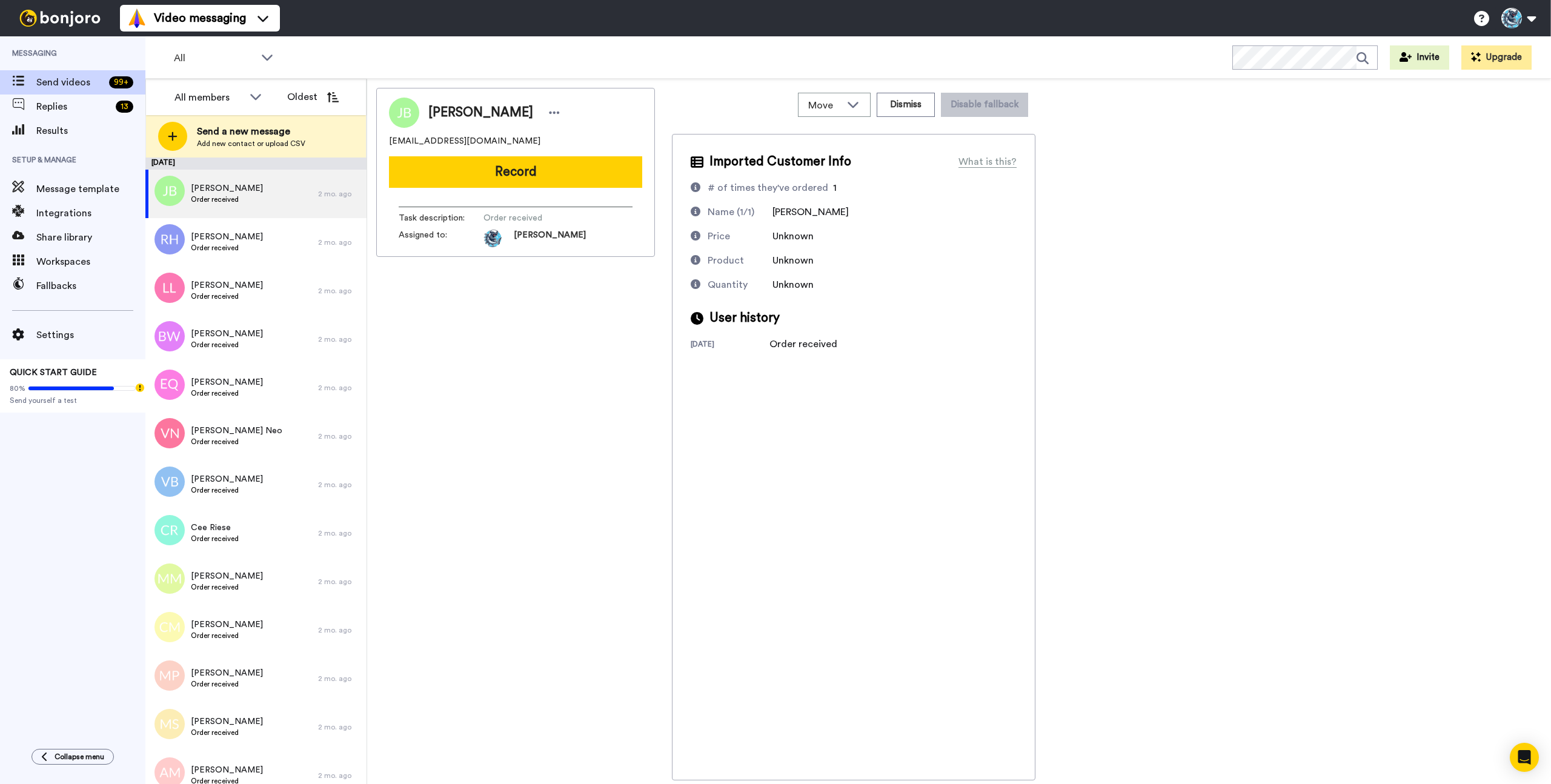
click at [514, 43] on div "All WORKSPACES View all All Default Task List Thanking VIPs + Add a new workspa…" at bounding box center [848, 57] width 1405 height 42
click at [632, 497] on div "Jaime Bengston forgedmom@gmail.com Record Task description : Order received Ass…" at bounding box center [515, 433] width 278 height 692
click at [655, 489] on div "Jaime Bengston forgedmom@gmail.com Record Task description : Order received Ass…" at bounding box center [958, 433] width 1166 height 692
click at [560, 422] on div "Jaime Bengston forgedmom@gmail.com Record Task description : Order received Ass…" at bounding box center [515, 433] width 278 height 692
click at [556, 433] on div "Jaime Bengston forgedmom@gmail.com Record Task description : Order received Ass…" at bounding box center [515, 433] width 278 height 692
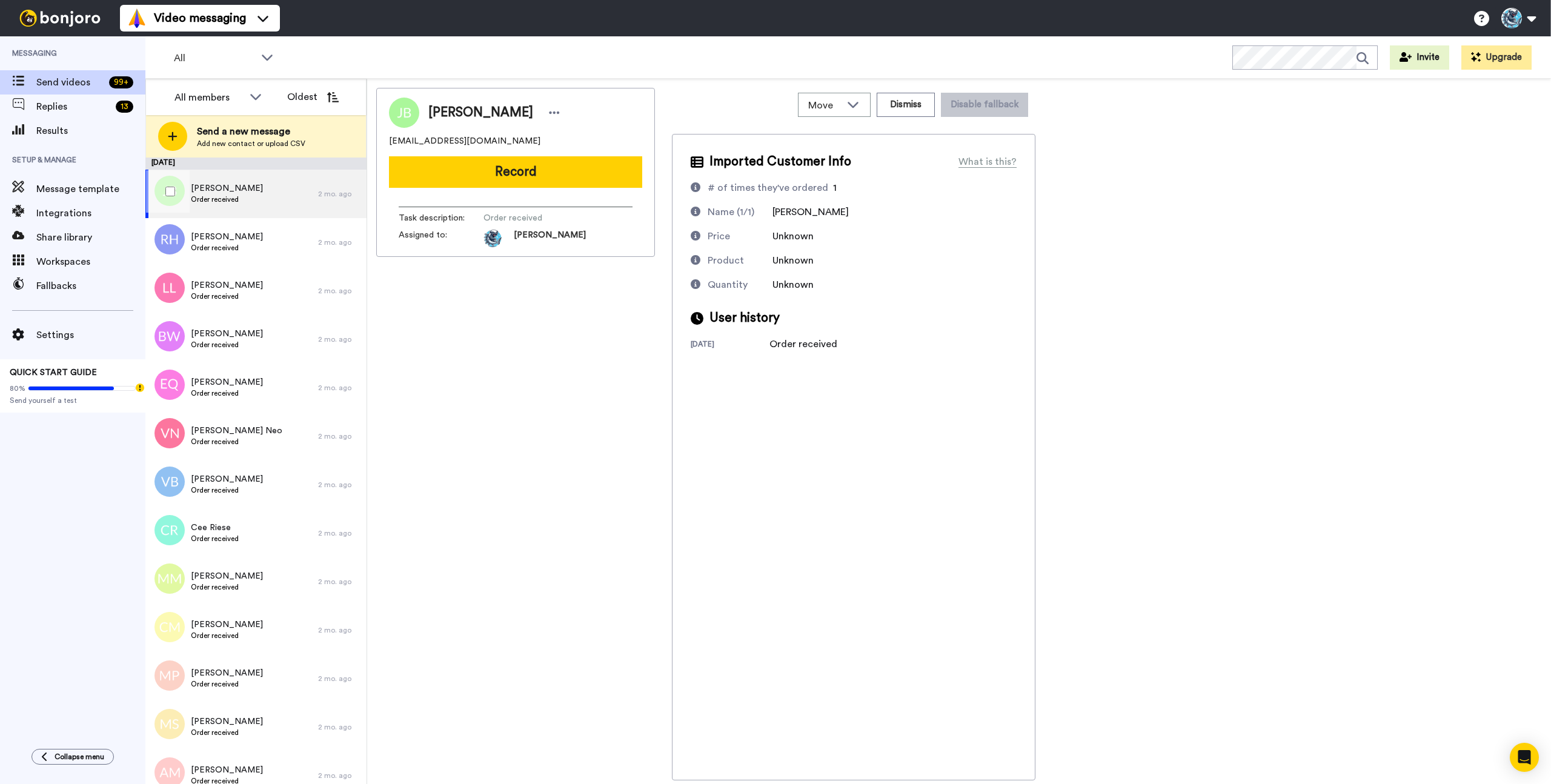
click at [284, 185] on div "Jaime Bengston Order received" at bounding box center [231, 193] width 172 height 49
drag, startPoint x: 651, startPoint y: 310, endPoint x: 652, endPoint y: 303, distance: 7.1
click at [651, 310] on div "Jaime Bengston forgedmom@gmail.com Record Task description : Order received Ass…" at bounding box center [515, 433] width 278 height 692
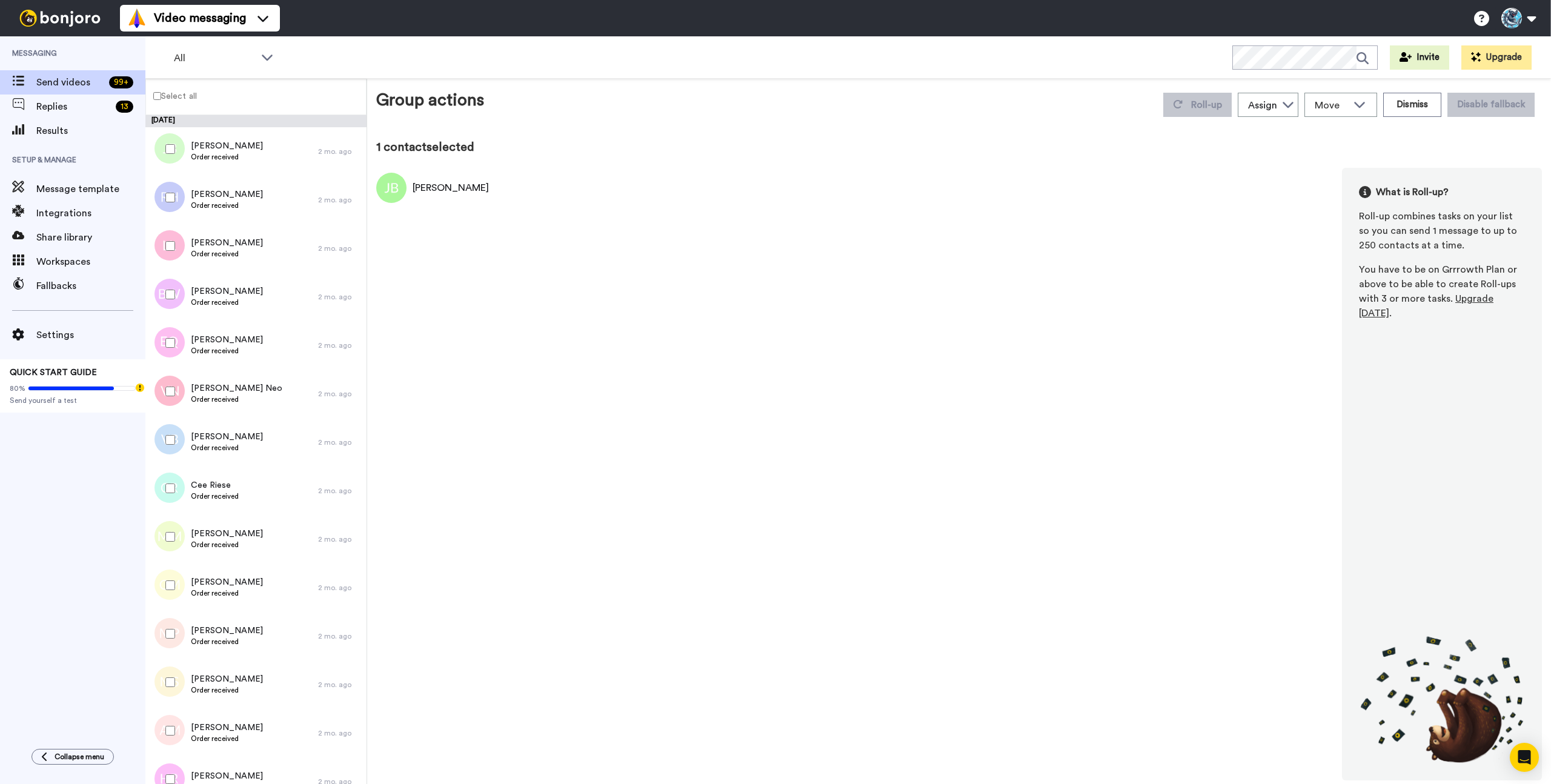
click at [1458, 165] on div "1 contact selected Jaime Bengston What is Roll-up? Roll-up combines tasks on yo…" at bounding box center [958, 460] width 1166 height 641
click at [1420, 102] on button "Dismiss" at bounding box center [1412, 105] width 58 height 24
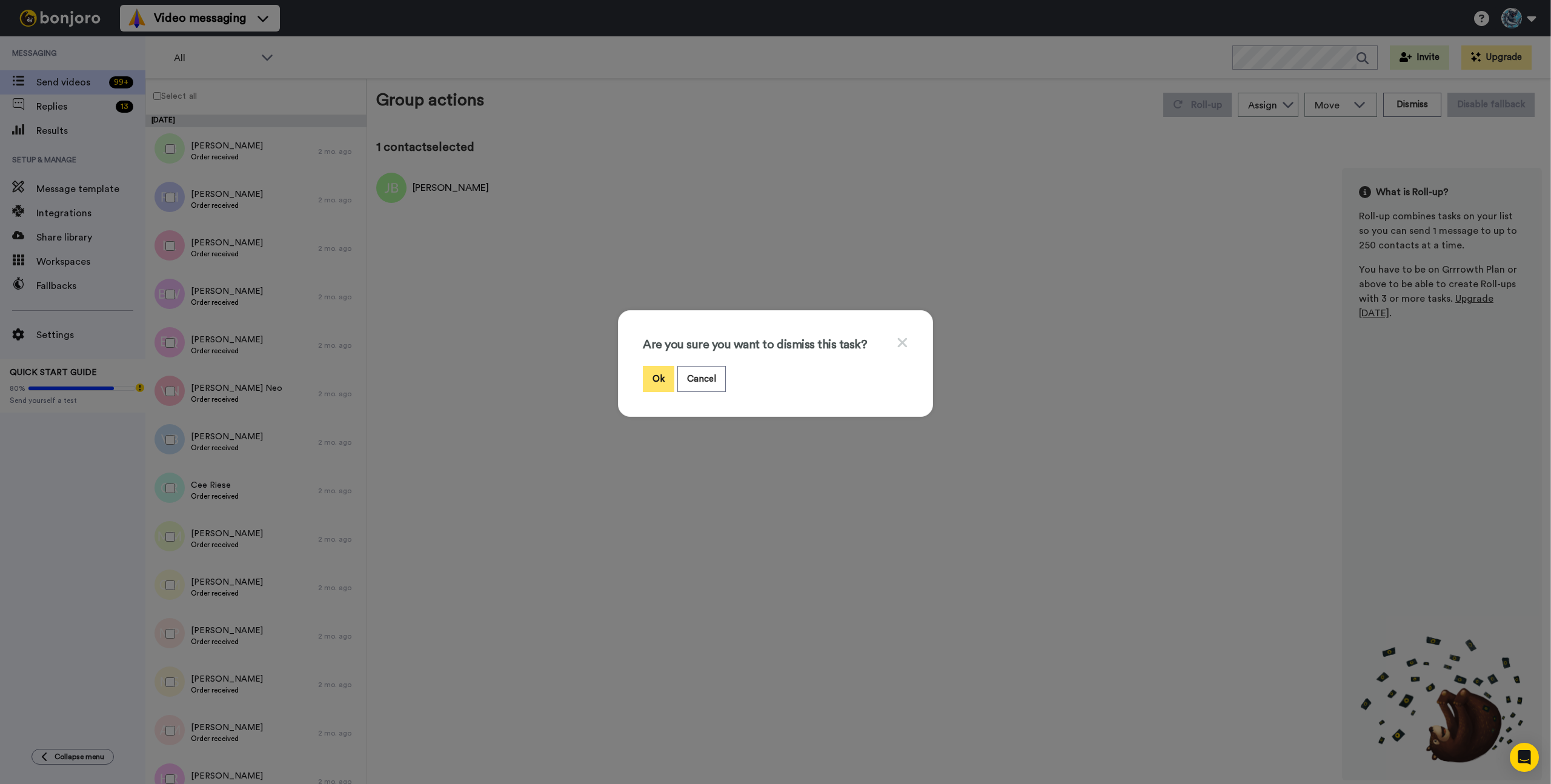
click at [648, 376] on button "Ok" at bounding box center [658, 379] width 31 height 26
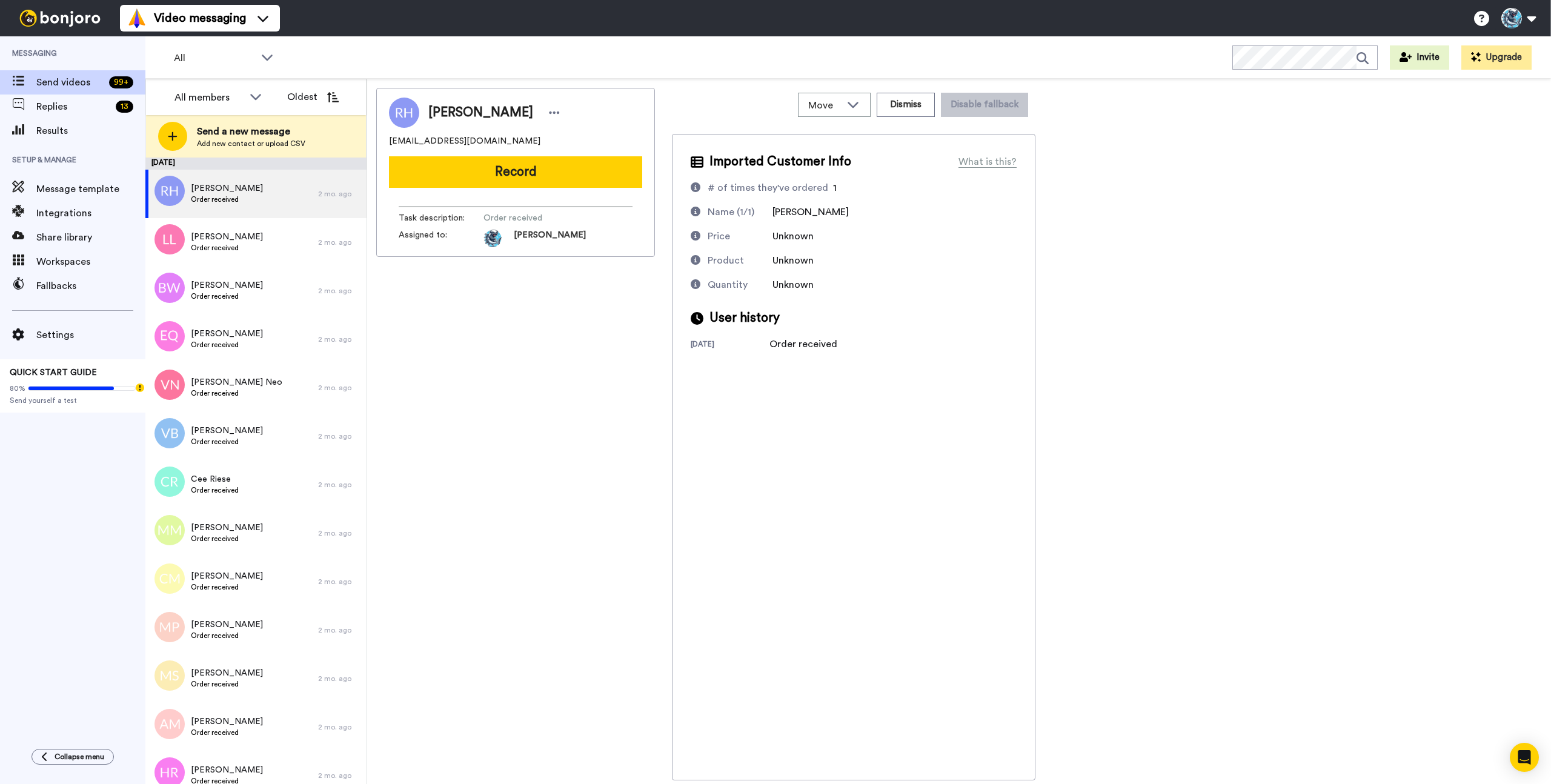
click at [585, 455] on div "Rebecca Hill rn_hill@hotmail.com Record Task description : Order received Assig…" at bounding box center [515, 433] width 278 height 692
click at [264, 202] on div "Rebecca Hill Order received" at bounding box center [231, 193] width 172 height 49
click at [546, 279] on div "Rebecca Hill rn_hill@hotmail.com Record Task description : Order received Assig…" at bounding box center [515, 433] width 278 height 692
drag, startPoint x: 547, startPoint y: 439, endPoint x: 534, endPoint y: 337, distance: 102.8
click at [544, 406] on div "Rebecca Hill rn_hill@hotmail.com Record Task description : Order received Assig…" at bounding box center [515, 433] width 278 height 692
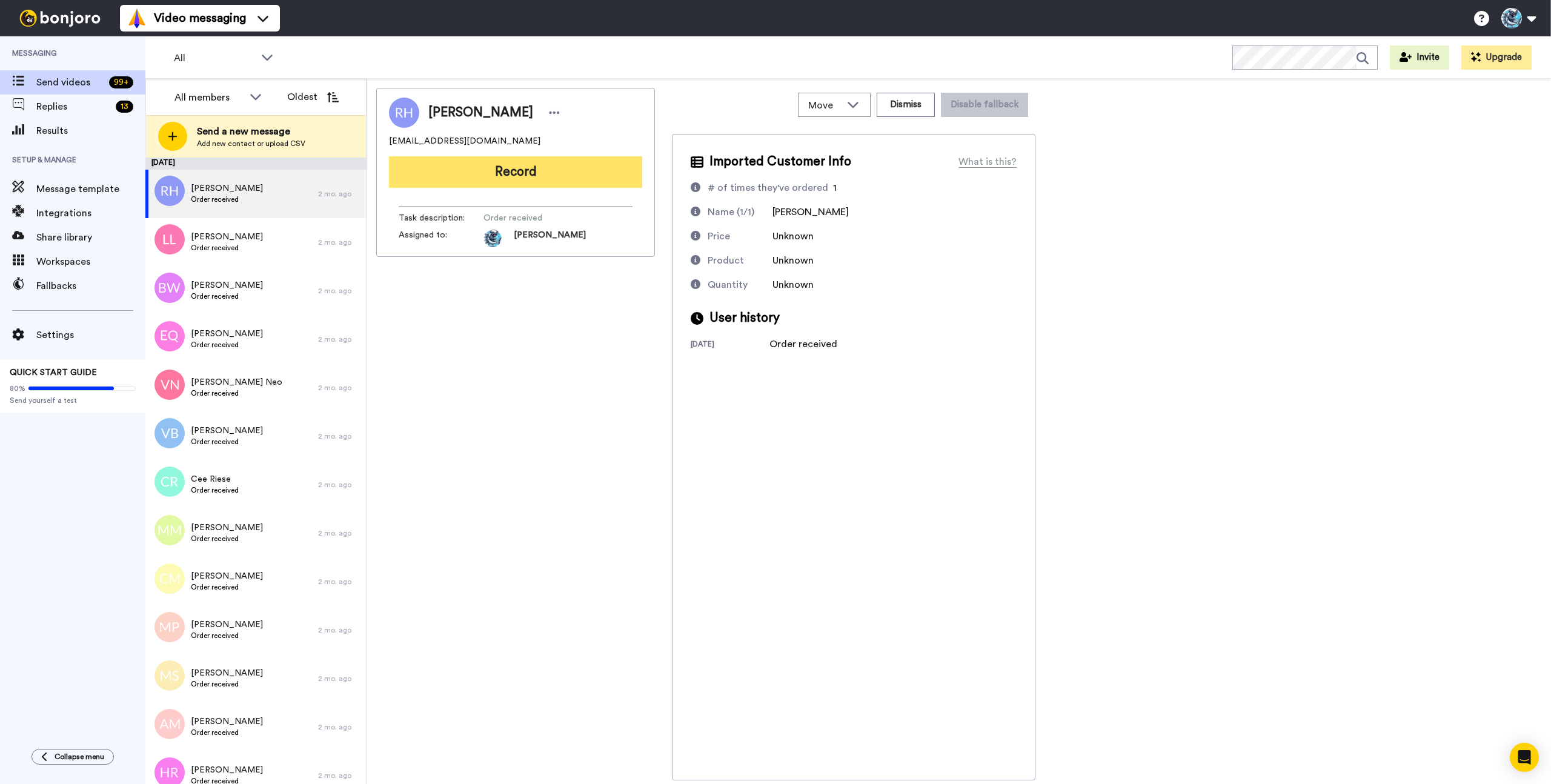
click at [512, 170] on button "Record" at bounding box center [515, 172] width 253 height 31
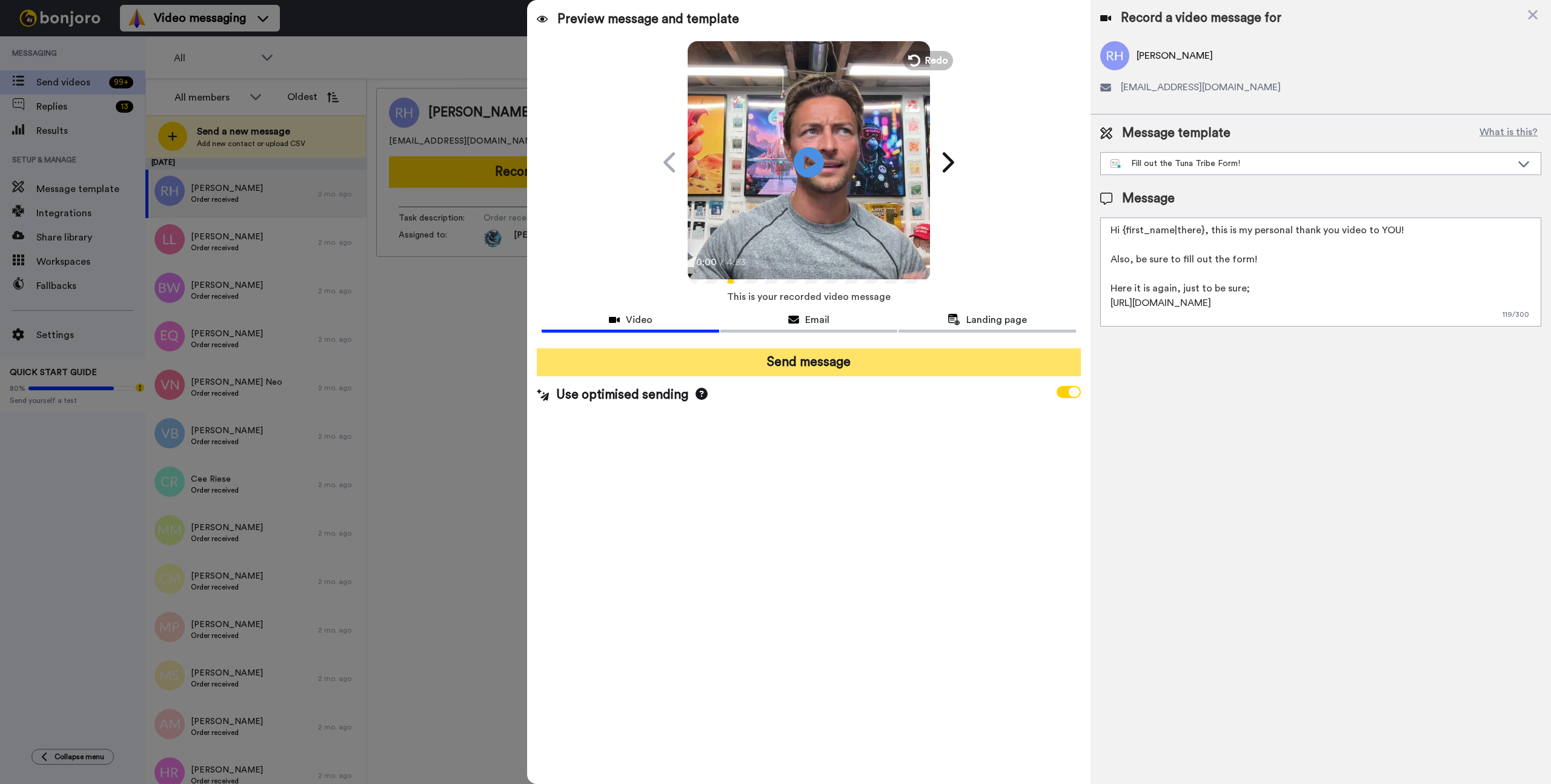
click at [828, 369] on button "Send message" at bounding box center [808, 362] width 544 height 28
